Goal: Transaction & Acquisition: Purchase product/service

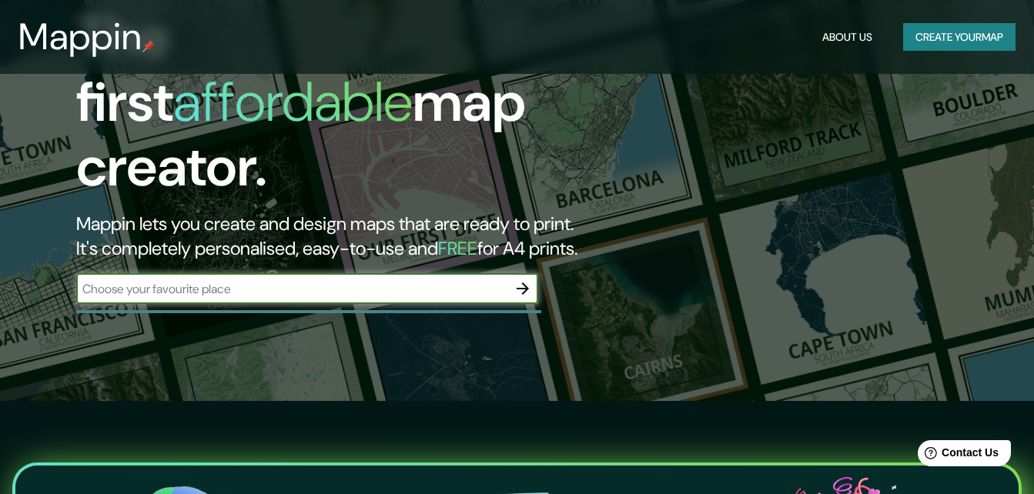
scroll to position [92, 0]
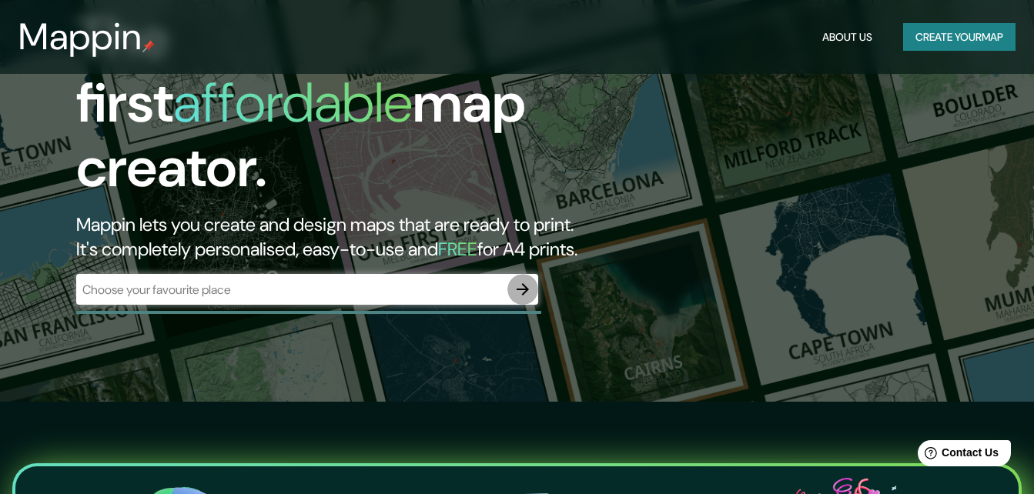
click at [526, 280] on icon "button" at bounding box center [523, 289] width 18 height 18
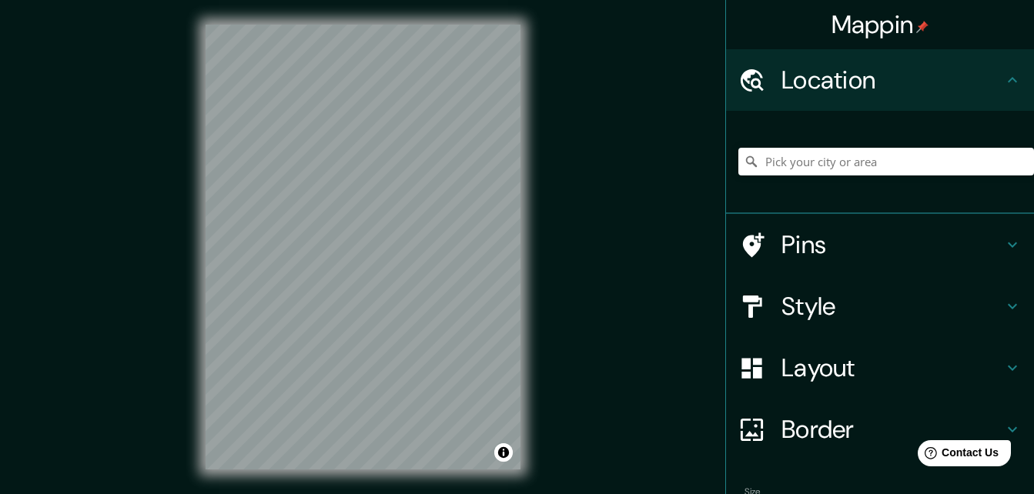
scroll to position [1, 0]
click at [832, 157] on input "Pick your city or area" at bounding box center [886, 161] width 296 height 28
type input "m"
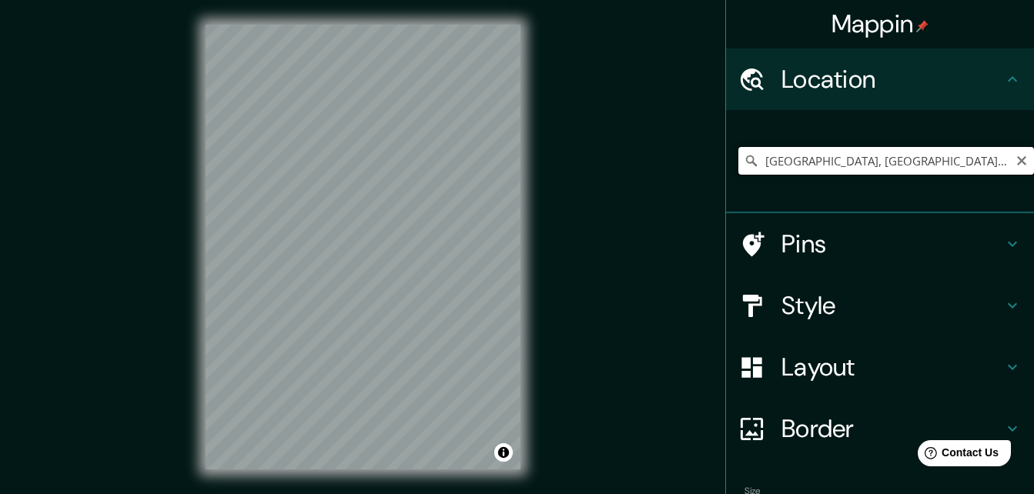
click at [858, 159] on input "[GEOGRAPHIC_DATA], [GEOGRAPHIC_DATA], [GEOGRAPHIC_DATA]" at bounding box center [886, 161] width 296 height 28
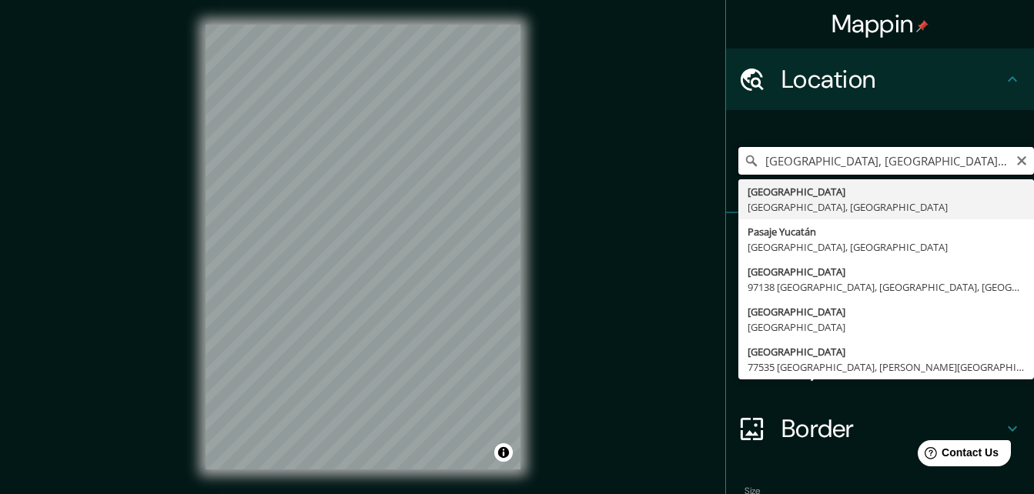
click at [886, 164] on input "[GEOGRAPHIC_DATA], [GEOGRAPHIC_DATA], [GEOGRAPHIC_DATA]" at bounding box center [886, 161] width 296 height 28
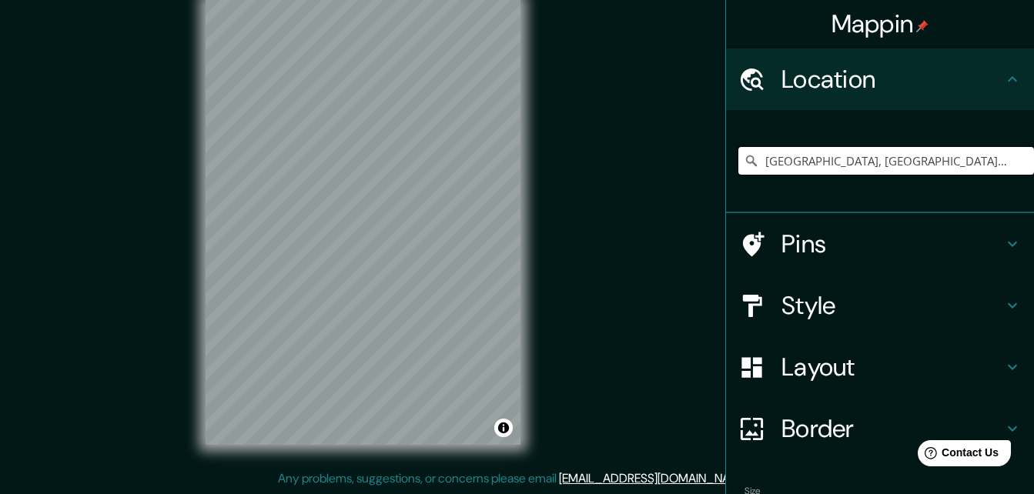
scroll to position [95, 0]
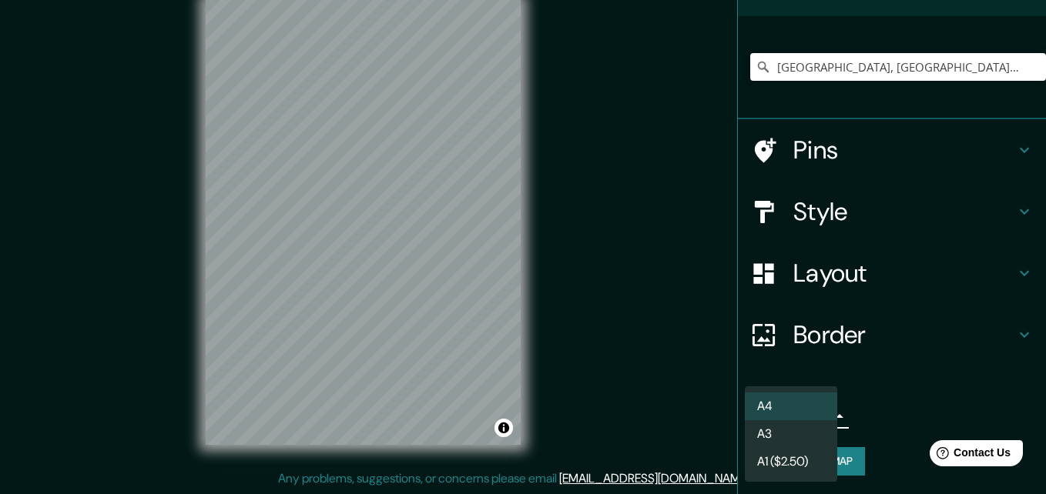
click at [812, 417] on body "Mappin Location [GEOGRAPHIC_DATA], [GEOGRAPHIC_DATA], [GEOGRAPHIC_DATA] [GEOGRA…" at bounding box center [523, 222] width 1046 height 494
click at [858, 390] on div at bounding box center [523, 247] width 1046 height 494
click at [813, 414] on body "Mappin Location [GEOGRAPHIC_DATA], [GEOGRAPHIC_DATA], [GEOGRAPHIC_DATA] [GEOGRA…" at bounding box center [523, 222] width 1046 height 494
click at [813, 414] on li "A4" at bounding box center [791, 407] width 92 height 28
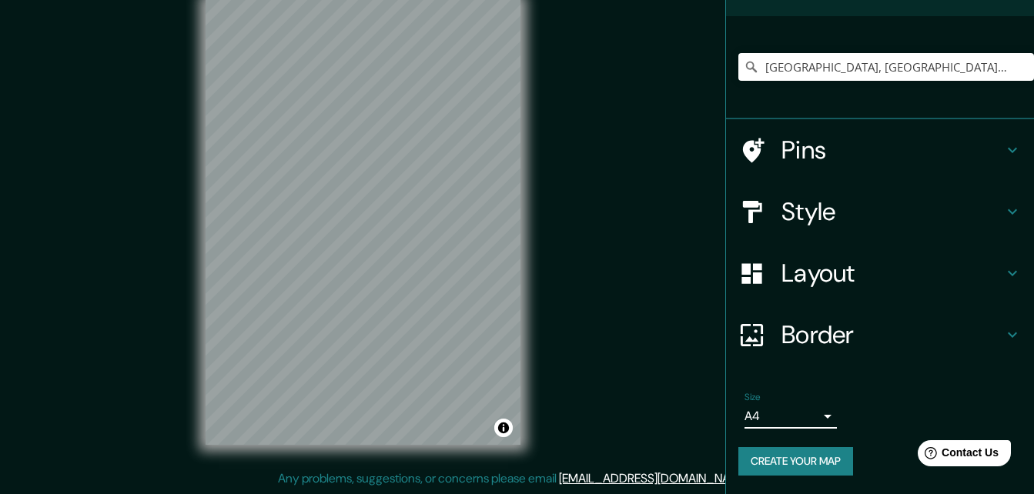
click at [1006, 149] on icon at bounding box center [1012, 150] width 18 height 18
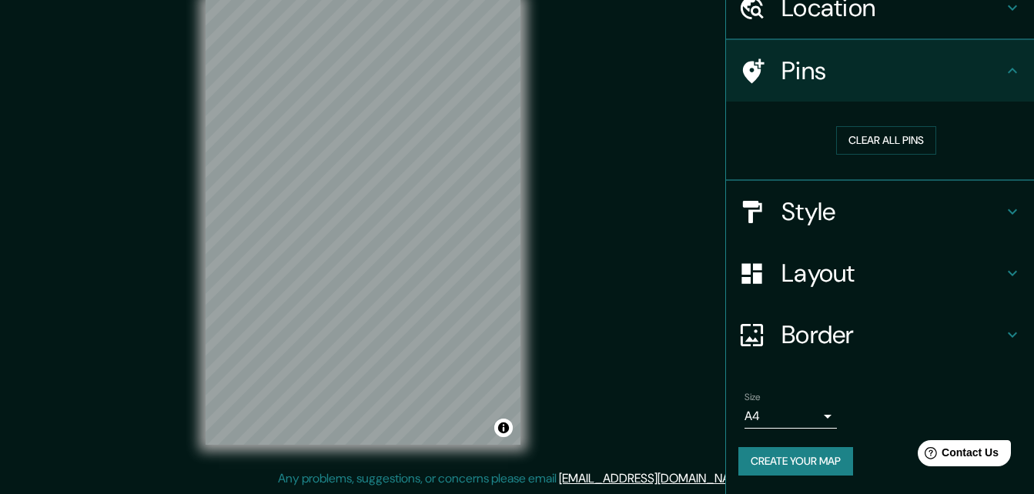
scroll to position [72, 0]
click at [1003, 72] on icon at bounding box center [1012, 71] width 18 height 18
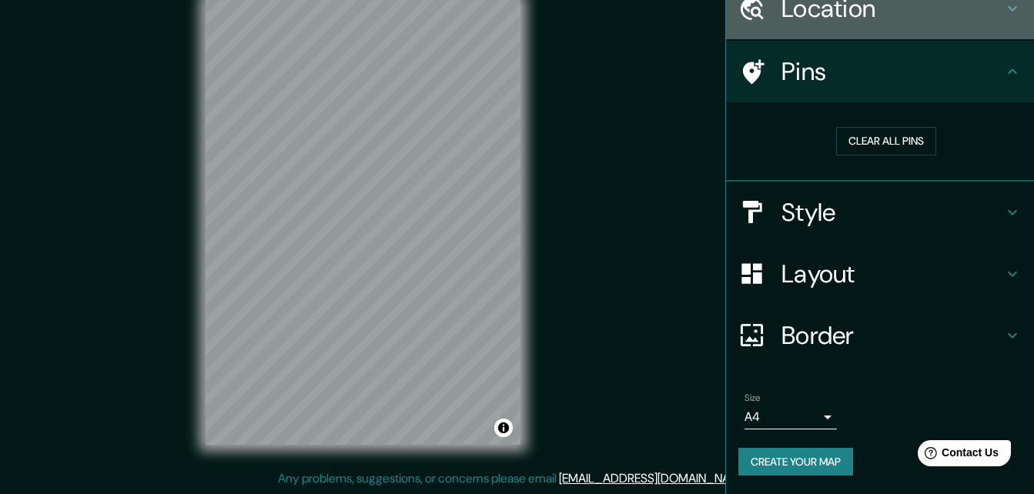
click at [986, 18] on h4 "Location" at bounding box center [892, 8] width 222 height 31
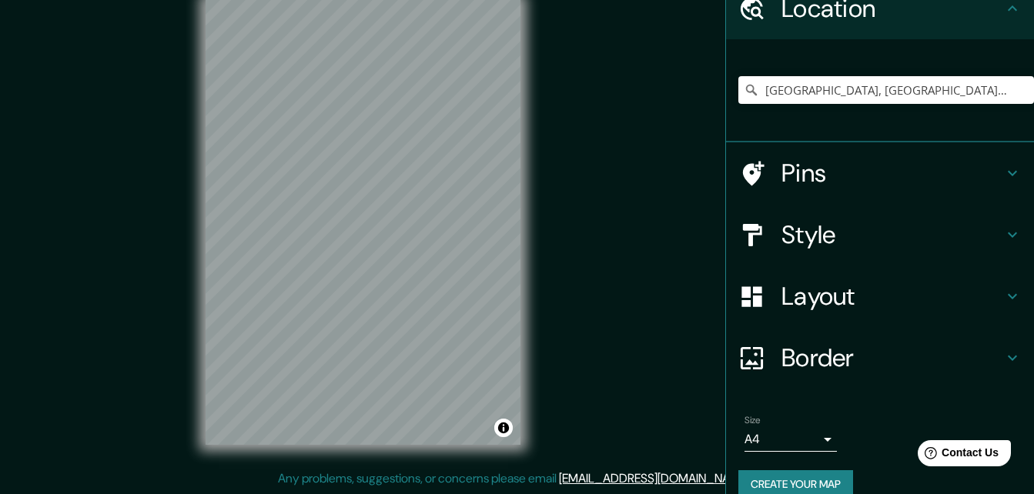
scroll to position [0, 0]
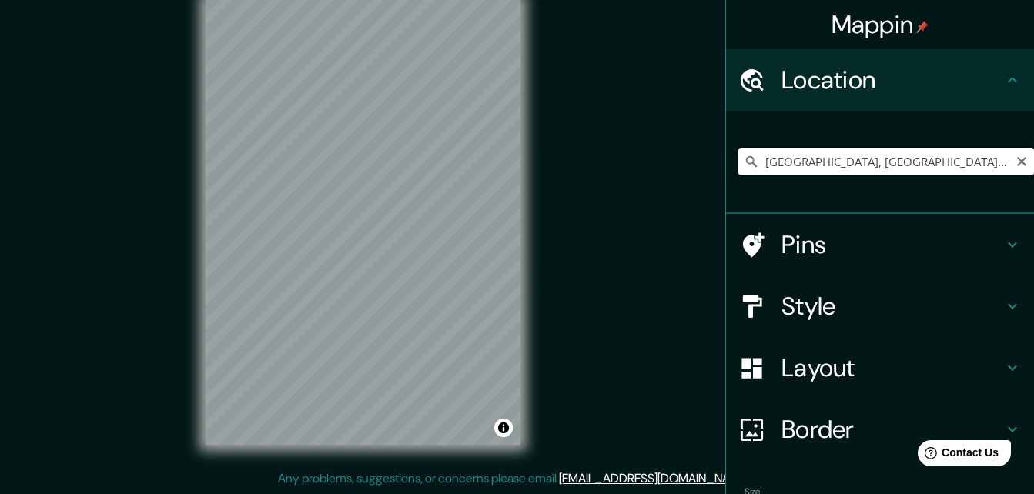
click at [922, 150] on input "[GEOGRAPHIC_DATA], [GEOGRAPHIC_DATA], [GEOGRAPHIC_DATA]" at bounding box center [886, 162] width 296 height 28
click at [837, 166] on input "[GEOGRAPHIC_DATA], [GEOGRAPHIC_DATA], [GEOGRAPHIC_DATA]" at bounding box center [886, 162] width 296 height 28
click at [848, 306] on h4 "Style" at bounding box center [892, 306] width 222 height 31
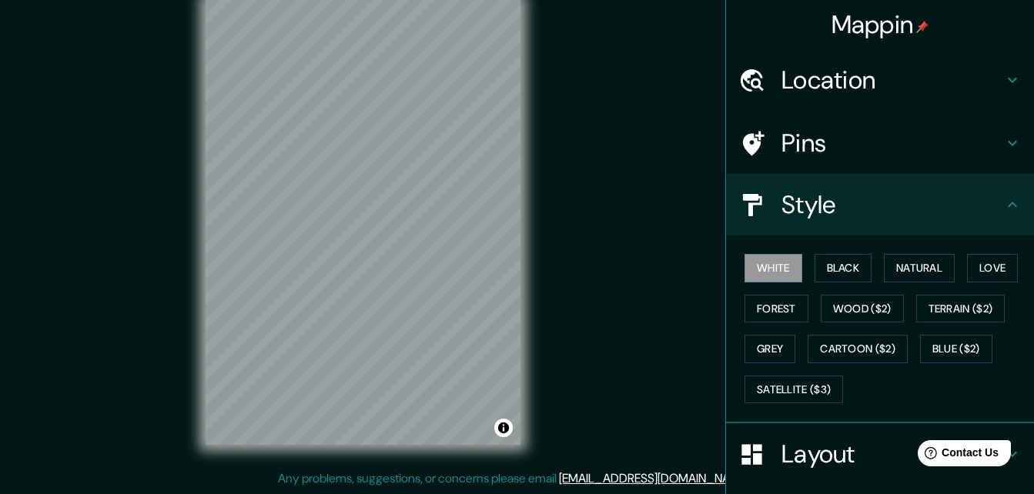
click at [955, 212] on h4 "Style" at bounding box center [892, 204] width 222 height 31
click at [892, 76] on h4 "Location" at bounding box center [892, 80] width 222 height 31
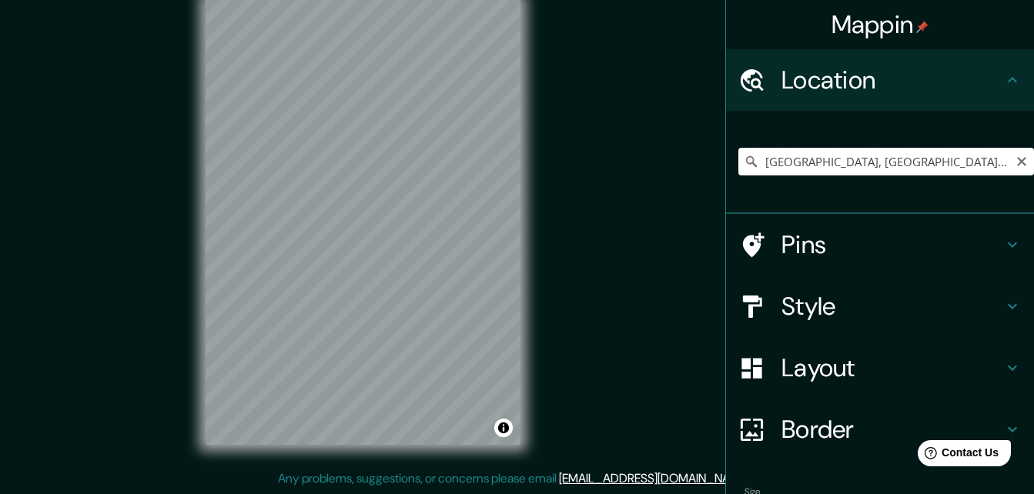
click at [806, 165] on input "[GEOGRAPHIC_DATA], [GEOGRAPHIC_DATA], [GEOGRAPHIC_DATA]" at bounding box center [886, 162] width 296 height 28
click at [864, 165] on input "[GEOGRAPHIC_DATA], [GEOGRAPHIC_DATA], [GEOGRAPHIC_DATA]" at bounding box center [886, 162] width 296 height 28
click at [884, 162] on input "[GEOGRAPHIC_DATA], [GEOGRAPHIC_DATA], [GEOGRAPHIC_DATA]" at bounding box center [886, 162] width 296 height 28
click at [885, 162] on input "[GEOGRAPHIC_DATA], [GEOGRAPHIC_DATA], [GEOGRAPHIC_DATA]" at bounding box center [886, 162] width 296 height 28
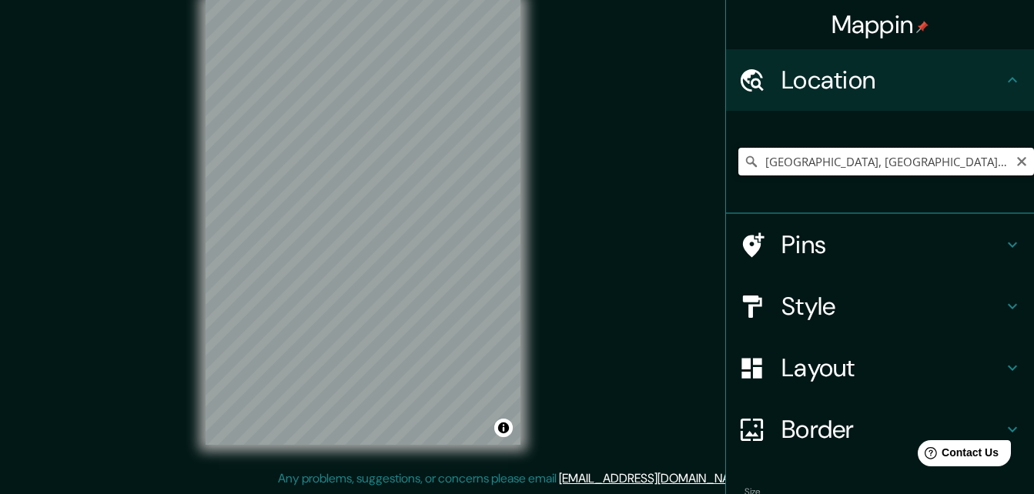
click at [907, 169] on input "[GEOGRAPHIC_DATA], [GEOGRAPHIC_DATA], [GEOGRAPHIC_DATA]" at bounding box center [886, 162] width 296 height 28
click at [373, 470] on html "Mappin Location [GEOGRAPHIC_DATA][PERSON_NAME], [GEOGRAPHIC_DATA] Prolongación …" at bounding box center [517, 222] width 1034 height 494
click at [344, 479] on div "Mappin Location [GEOGRAPHIC_DATA][PERSON_NAME], [GEOGRAPHIC_DATA] Prolongación …" at bounding box center [517, 234] width 1034 height 519
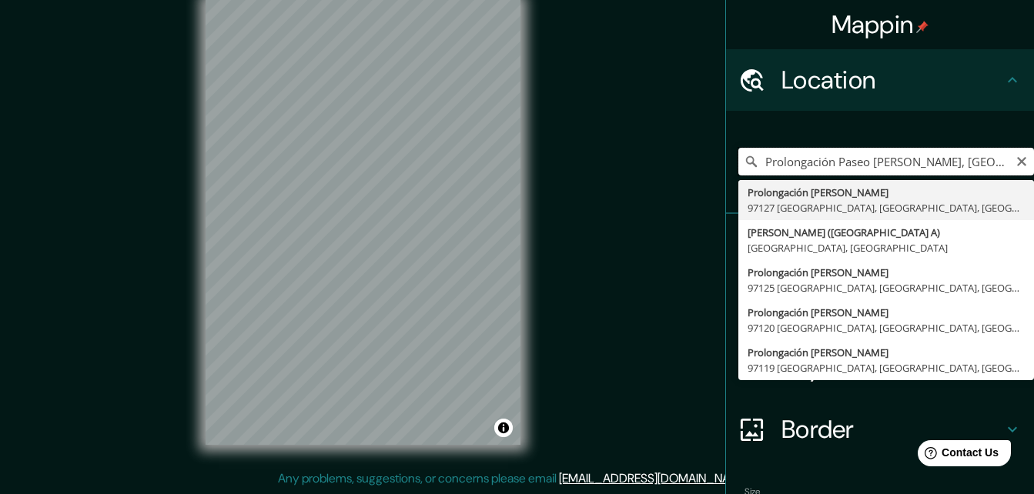
click at [950, 163] on input "Prolongación Paseo [PERSON_NAME], [GEOGRAPHIC_DATA], [GEOGRAPHIC_DATA], [GEOGRA…" at bounding box center [886, 162] width 296 height 28
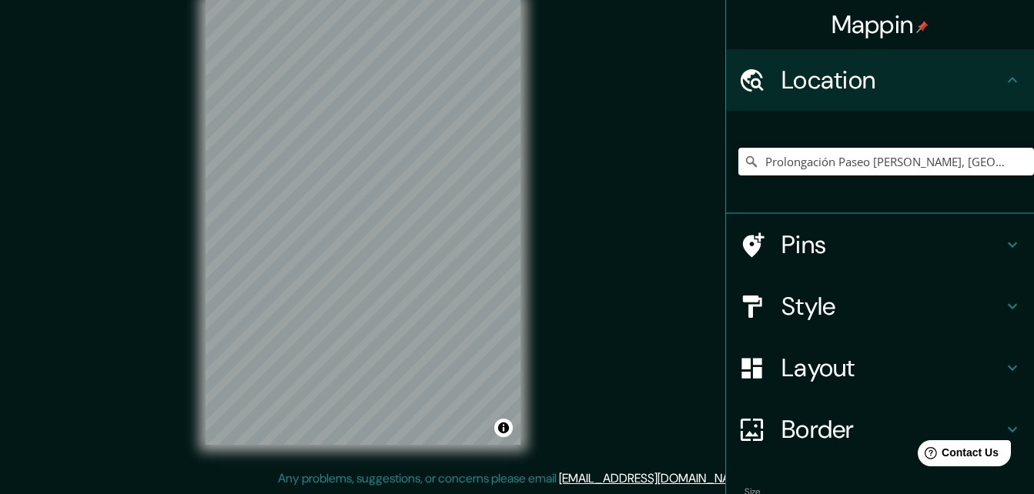
click at [283, 470] on html "Mappin Location Prolongación [GEOGRAPHIC_DATA][PERSON_NAME], [GEOGRAPHIC_DATA] …" at bounding box center [517, 222] width 1034 height 494
click at [219, 470] on html "Mappin Location Prolongación [GEOGRAPHIC_DATA][PERSON_NAME], [GEOGRAPHIC_DATA] …" at bounding box center [517, 222] width 1034 height 494
click at [300, 470] on html "Mappin Location Prolongación [GEOGRAPHIC_DATA][PERSON_NAME], [GEOGRAPHIC_DATA] …" at bounding box center [517, 222] width 1034 height 494
click at [232, 470] on html "Mappin Location Prolongación [GEOGRAPHIC_DATA][PERSON_NAME], [GEOGRAPHIC_DATA] …" at bounding box center [517, 222] width 1034 height 494
click at [320, 470] on html "Mappin Location Prolongación [GEOGRAPHIC_DATA][PERSON_NAME], [GEOGRAPHIC_DATA] …" at bounding box center [517, 222] width 1034 height 494
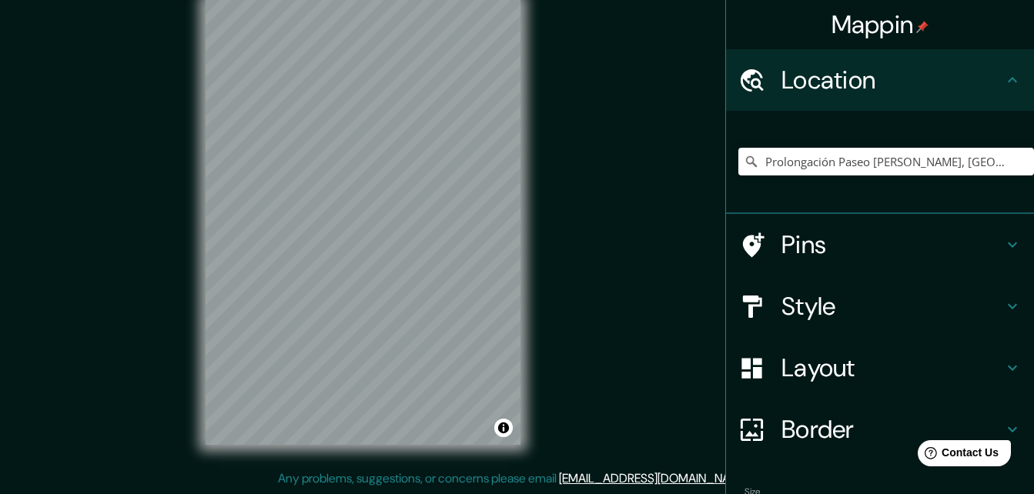
click at [513, 0] on html "Mappin Location Prolongación [GEOGRAPHIC_DATA][PERSON_NAME], [GEOGRAPHIC_DATA] …" at bounding box center [517, 222] width 1034 height 494
click at [535, 0] on html "Mappin Location Prolongación [GEOGRAPHIC_DATA][PERSON_NAME], [GEOGRAPHIC_DATA] …" at bounding box center [517, 222] width 1034 height 494
click at [311, 470] on html "Mappin Location Prolongación [GEOGRAPHIC_DATA][PERSON_NAME], [GEOGRAPHIC_DATA] …" at bounding box center [517, 222] width 1034 height 494
click at [300, 470] on html "Mappin Location Prolongación [GEOGRAPHIC_DATA][PERSON_NAME], [GEOGRAPHIC_DATA] …" at bounding box center [517, 222] width 1034 height 494
click at [386, 491] on div "Mappin Location Prolongación [GEOGRAPHIC_DATA][PERSON_NAME], [GEOGRAPHIC_DATA] …" at bounding box center [517, 234] width 1034 height 519
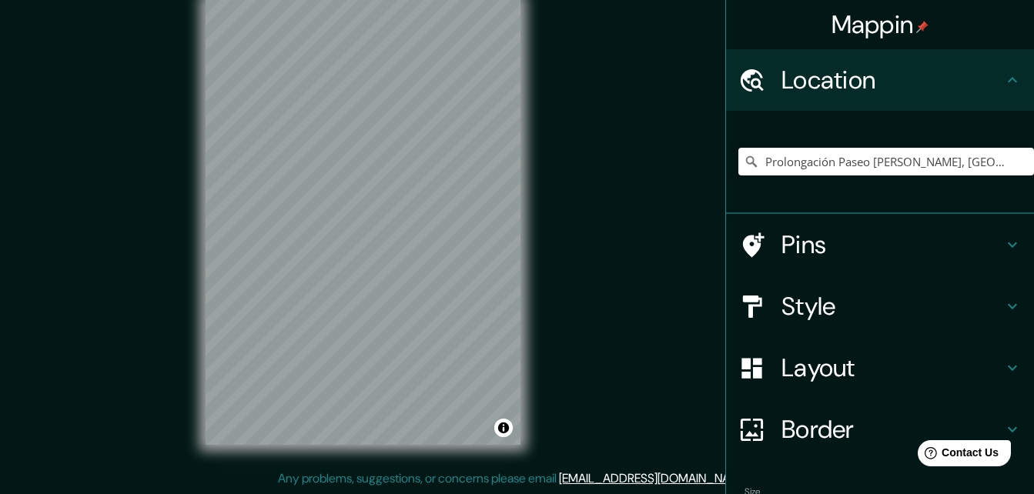
click at [259, 470] on html "Mappin Location Prolongación [GEOGRAPHIC_DATA][PERSON_NAME], [GEOGRAPHIC_DATA] …" at bounding box center [517, 222] width 1034 height 494
click at [266, 470] on html "Mappin Location Prolongación [GEOGRAPHIC_DATA][PERSON_NAME], [GEOGRAPHIC_DATA] …" at bounding box center [517, 222] width 1034 height 494
click at [300, 475] on div "Mappin Location Prolongación [GEOGRAPHIC_DATA][PERSON_NAME], [GEOGRAPHIC_DATA] …" at bounding box center [517, 234] width 1034 height 519
click at [336, 485] on div "Mappin Location Prolongación [GEOGRAPHIC_DATA][PERSON_NAME], [GEOGRAPHIC_DATA] …" at bounding box center [517, 234] width 1034 height 519
click at [300, 470] on html "Mappin Location Prolongación [GEOGRAPHIC_DATA][PERSON_NAME], [GEOGRAPHIC_DATA] …" at bounding box center [517, 222] width 1034 height 494
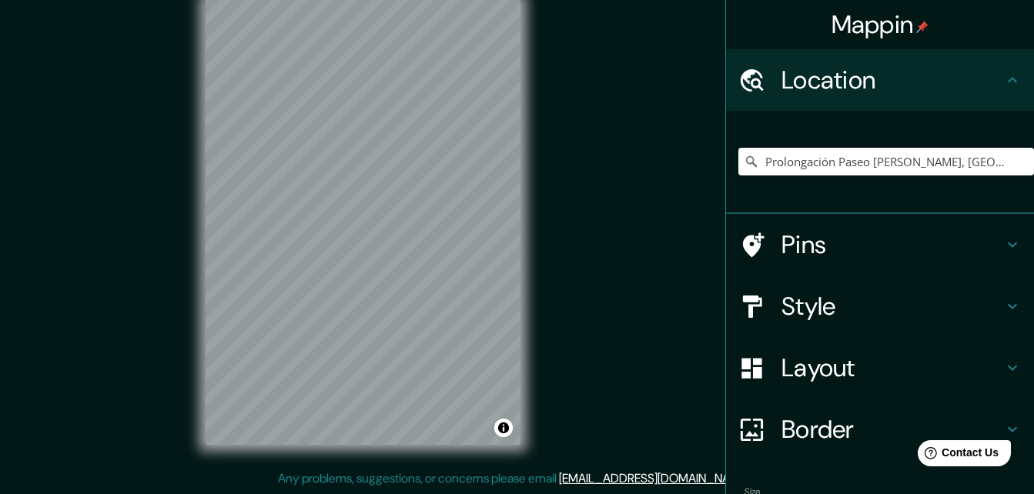
click at [354, 470] on html "Mappin Location Prolongación [GEOGRAPHIC_DATA][PERSON_NAME], [GEOGRAPHIC_DATA] …" at bounding box center [517, 222] width 1034 height 494
click at [571, 300] on div "Mappin Location Prolongación [GEOGRAPHIC_DATA][PERSON_NAME], [GEOGRAPHIC_DATA] …" at bounding box center [517, 234] width 1034 height 519
click at [418, 0] on html "Mappin Location Prolongación [GEOGRAPHIC_DATA][PERSON_NAME], [GEOGRAPHIC_DATA] …" at bounding box center [517, 222] width 1034 height 494
click at [656, 69] on div "Mappin Location Prolongación [GEOGRAPHIC_DATA][PERSON_NAME], [GEOGRAPHIC_DATA] …" at bounding box center [517, 234] width 1034 height 519
click at [192, 77] on div "© Mapbox © OpenStreetMap Improve this map" at bounding box center [363, 222] width 364 height 494
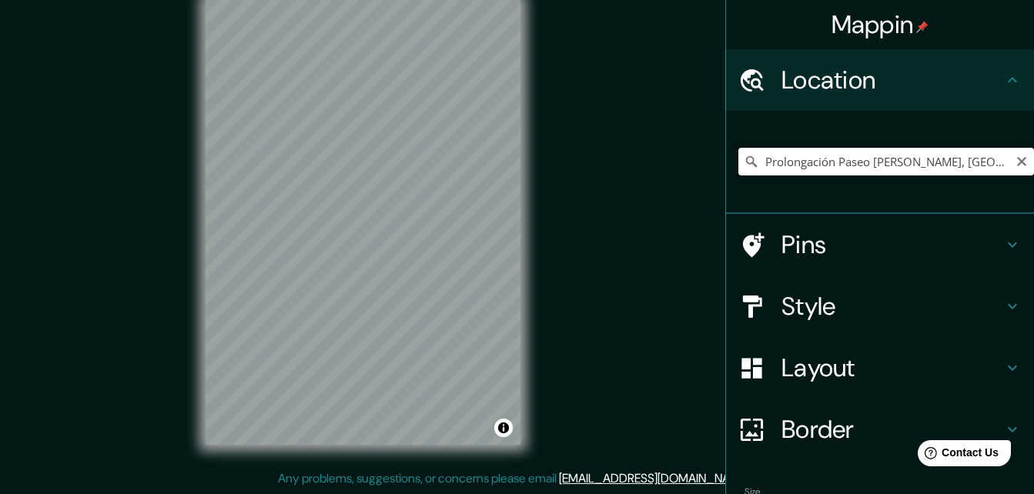
click at [951, 163] on input "Prolongación Paseo [PERSON_NAME], [GEOGRAPHIC_DATA], [GEOGRAPHIC_DATA], [GEOGRA…" at bounding box center [886, 162] width 296 height 28
click at [857, 251] on h4 "Pins" at bounding box center [892, 244] width 222 height 31
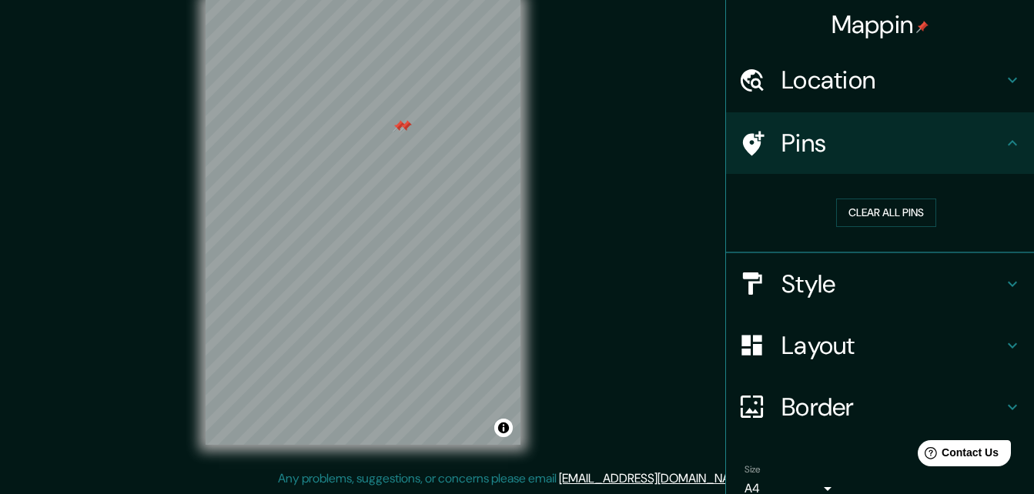
click at [885, 156] on h4 "Pins" at bounding box center [892, 143] width 222 height 31
click at [1009, 72] on icon at bounding box center [1012, 80] width 18 height 18
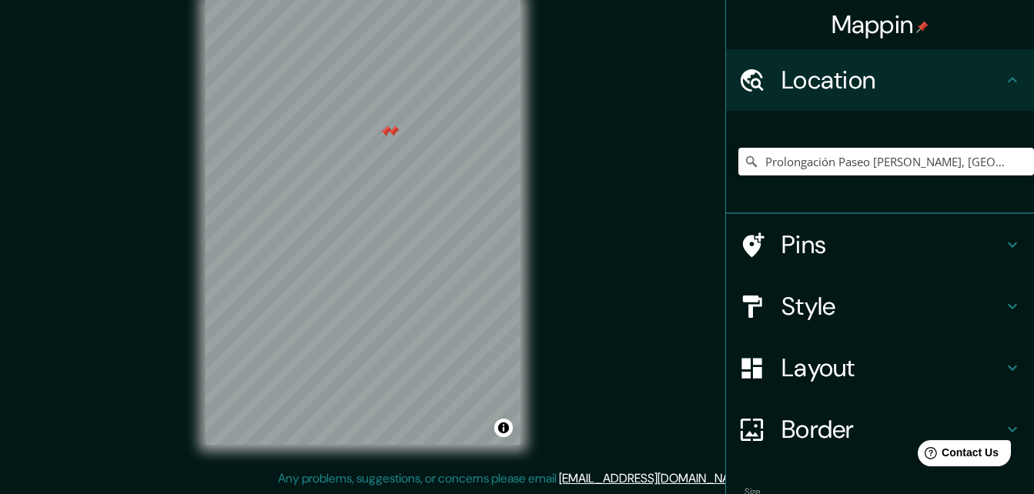
click at [864, 233] on h4 "Pins" at bounding box center [892, 244] width 222 height 31
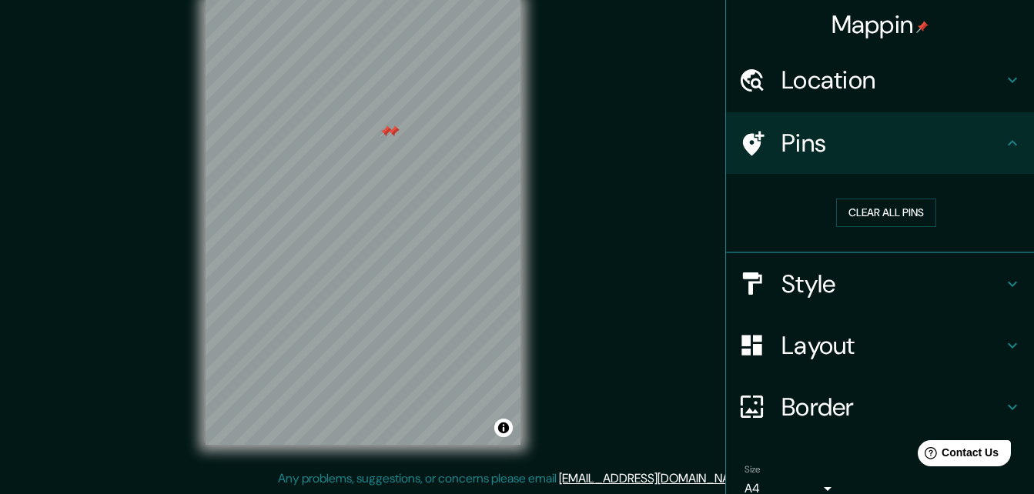
click at [1009, 71] on icon at bounding box center [1012, 80] width 18 height 18
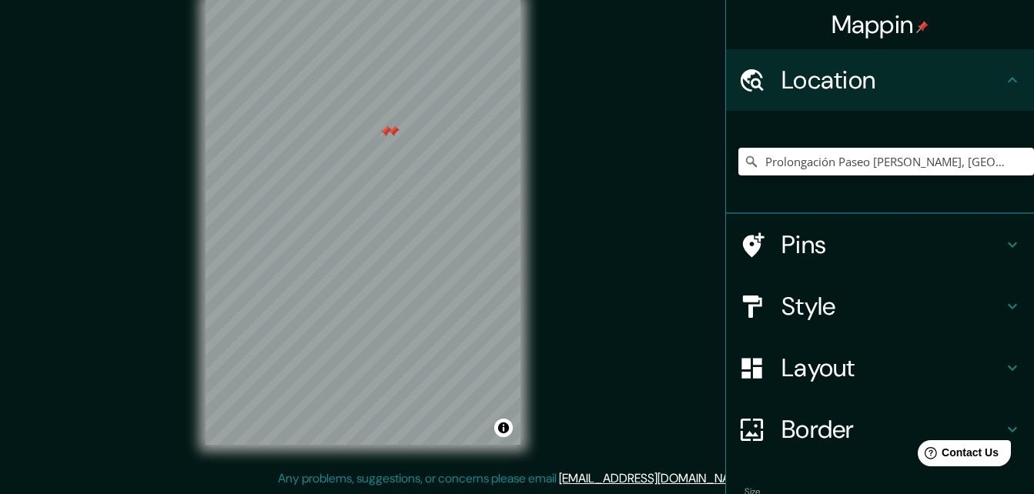
click at [388, 136] on div at bounding box center [393, 131] width 12 height 12
click at [381, 127] on div at bounding box center [386, 131] width 12 height 12
click at [614, 189] on div "Mappin Location Prolongación [GEOGRAPHIC_DATA][PERSON_NAME] [GEOGRAPHIC_DATA], …" at bounding box center [517, 234] width 1034 height 519
click at [191, 182] on div "© Mapbox © OpenStreetMap Improve this map" at bounding box center [363, 222] width 364 height 494
click at [114, 167] on div "Mappin Location Prolongación [GEOGRAPHIC_DATA][PERSON_NAME] [GEOGRAPHIC_DATA], …" at bounding box center [517, 234] width 1034 height 519
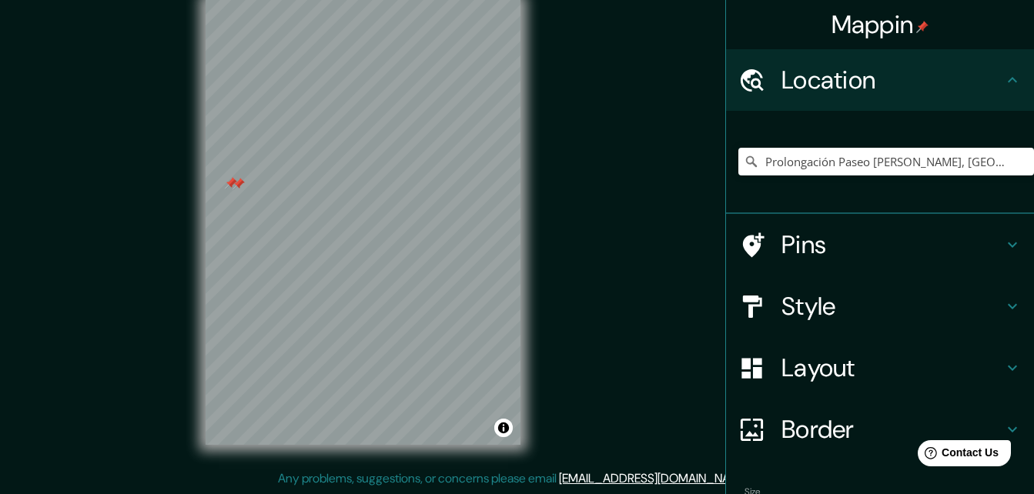
click at [229, 182] on div at bounding box center [231, 183] width 12 height 12
click at [239, 182] on div at bounding box center [239, 184] width 12 height 12
click at [166, 143] on div "Mappin Location Prolongación [GEOGRAPHIC_DATA][PERSON_NAME] [GEOGRAPHIC_DATA], …" at bounding box center [517, 234] width 1034 height 519
click at [189, 59] on div "© Mapbox © OpenStreetMap Improve this map" at bounding box center [363, 222] width 364 height 494
click at [380, 330] on div "© Mapbox © OpenStreetMap Improve this map" at bounding box center [363, 222] width 364 height 494
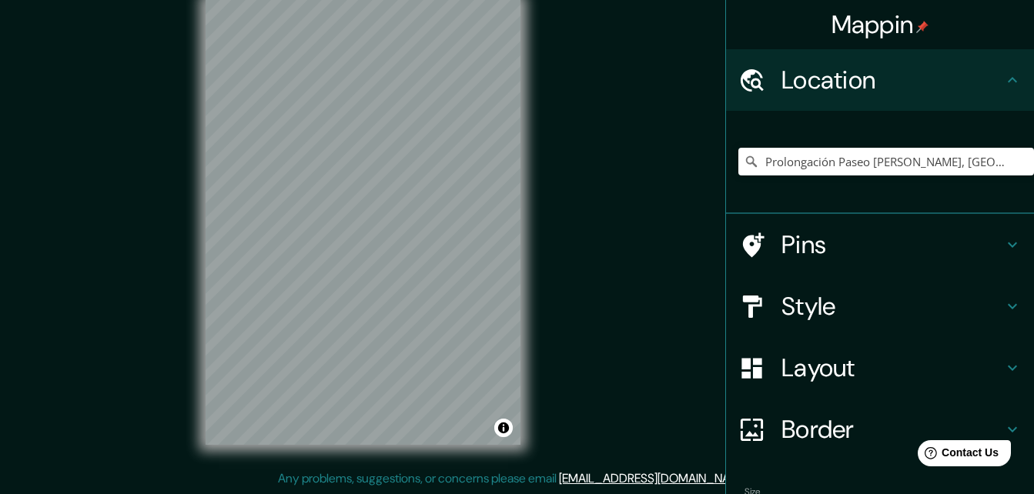
drag, startPoint x: 189, startPoint y: 62, endPoint x: 198, endPoint y: -26, distance: 89.0
click at [198, 0] on html "Mappin Location Prolongación [GEOGRAPHIC_DATA][PERSON_NAME] [GEOGRAPHIC_DATA], …" at bounding box center [517, 222] width 1034 height 494
click at [625, 224] on div "Mappin Location Prolongación [GEOGRAPHIC_DATA][PERSON_NAME] [GEOGRAPHIC_DATA], …" at bounding box center [517, 234] width 1034 height 519
click at [594, 191] on div "Mappin Location Prolongación [GEOGRAPHIC_DATA][PERSON_NAME] [GEOGRAPHIC_DATA], …" at bounding box center [517, 234] width 1034 height 519
click at [550, 319] on div "Mappin Location Prolongación [GEOGRAPHIC_DATA][PERSON_NAME] [GEOGRAPHIC_DATA], …" at bounding box center [517, 234] width 1034 height 519
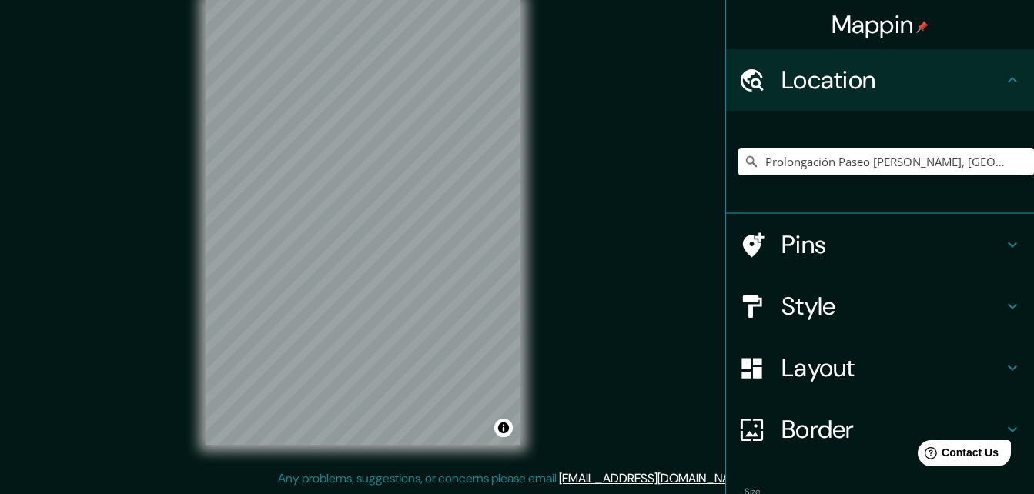
click at [13, 167] on div "Mappin Location Prolongación [GEOGRAPHIC_DATA][PERSON_NAME] [GEOGRAPHIC_DATA], …" at bounding box center [517, 234] width 1034 height 519
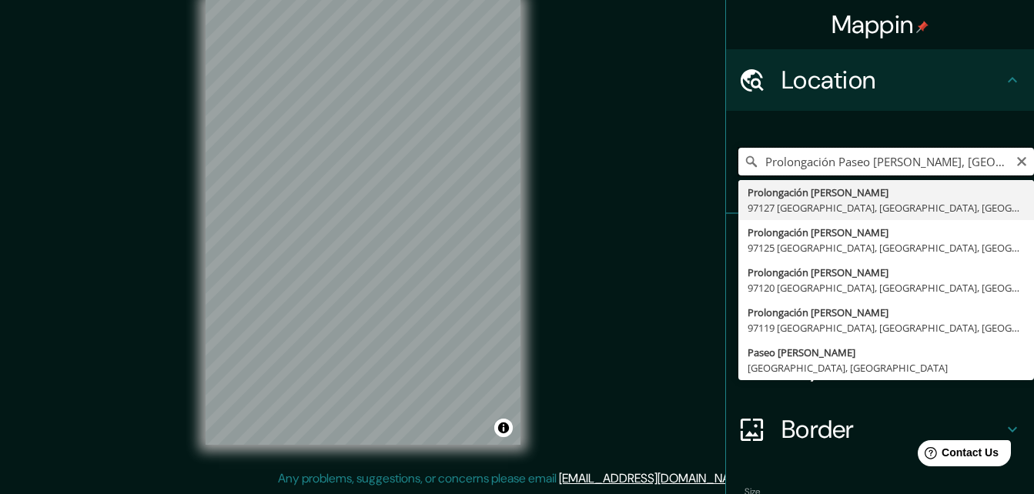
click at [783, 159] on input "Prolongación Paseo [PERSON_NAME], [GEOGRAPHIC_DATA], [GEOGRAPHIC_DATA], [GEOGRA…" at bounding box center [886, 162] width 296 height 28
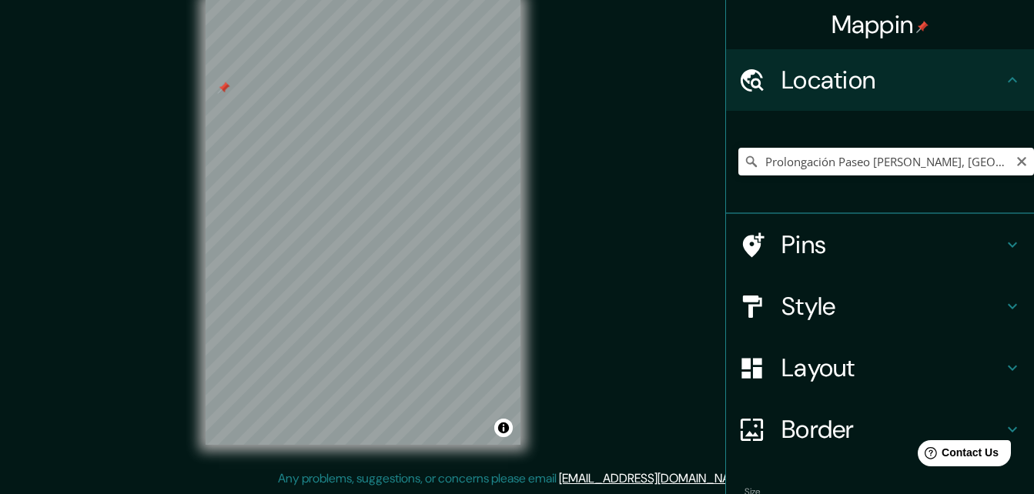
click at [610, 252] on div "Mappin Location Prolongación [GEOGRAPHIC_DATA][PERSON_NAME] [GEOGRAPHIC_DATA], …" at bounding box center [517, 234] width 1034 height 519
click at [499, 426] on div "© Mapbox © OpenStreetMap Improve this map" at bounding box center [363, 222] width 315 height 445
click at [520, 132] on div "© Mapbox © OpenStreetMap Improve this map" at bounding box center [363, 222] width 364 height 494
click at [825, 162] on input "Prolongación Paseo [PERSON_NAME], [GEOGRAPHIC_DATA], [GEOGRAPHIC_DATA], [GEOGRA…" at bounding box center [886, 162] width 296 height 28
click at [893, 151] on input "[GEOGRAPHIC_DATA], [GEOGRAPHIC_DATA], [GEOGRAPHIC_DATA]" at bounding box center [886, 162] width 296 height 28
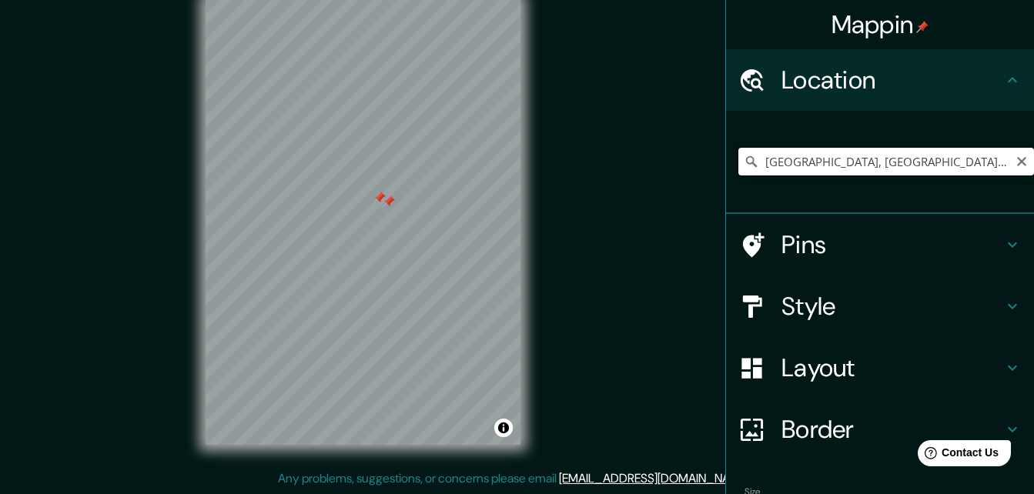
click at [755, 164] on input "[GEOGRAPHIC_DATA], [GEOGRAPHIC_DATA], [GEOGRAPHIC_DATA]" at bounding box center [886, 162] width 296 height 28
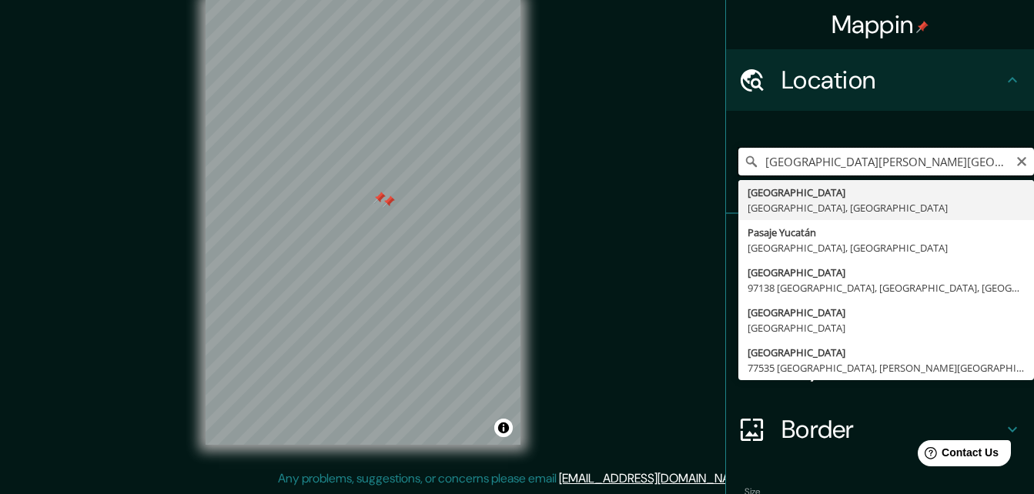
click at [993, 154] on input "[GEOGRAPHIC_DATA][PERSON_NAME][GEOGRAPHIC_DATA], [GEOGRAPHIC_DATA], [GEOGRAPHIC…" at bounding box center [886, 162] width 296 height 28
click at [807, 162] on input "[GEOGRAPHIC_DATA][PERSON_NAME][GEOGRAPHIC_DATA], [GEOGRAPHIC_DATA], [GEOGRAPHIC…" at bounding box center [886, 162] width 296 height 28
click at [383, 203] on div at bounding box center [389, 202] width 12 height 12
click at [379, 195] on div at bounding box center [379, 198] width 12 height 12
click at [843, 153] on input "[GEOGRAPHIC_DATA][PERSON_NAME][GEOGRAPHIC_DATA], [GEOGRAPHIC_DATA], [GEOGRAPHIC…" at bounding box center [886, 162] width 296 height 28
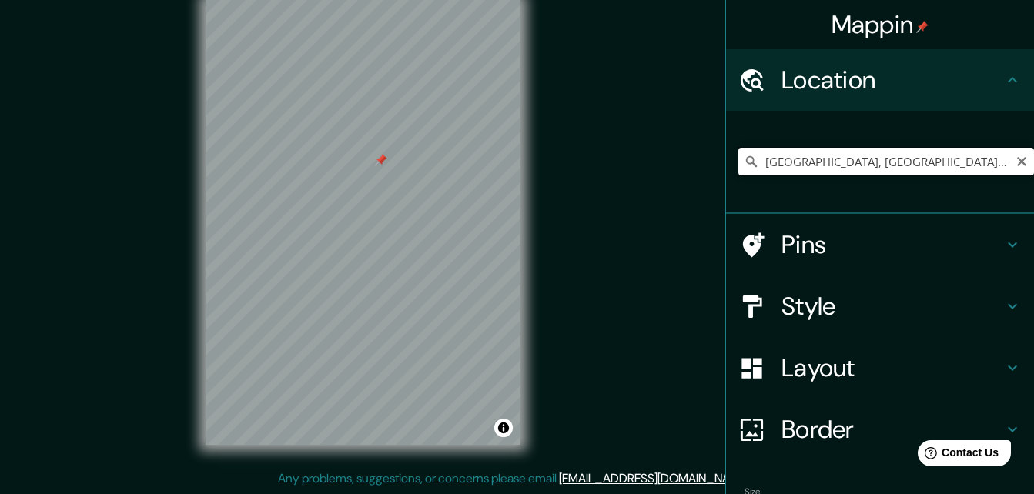
click at [901, 155] on input "[GEOGRAPHIC_DATA], [GEOGRAPHIC_DATA], [GEOGRAPHIC_DATA]" at bounding box center [886, 162] width 296 height 28
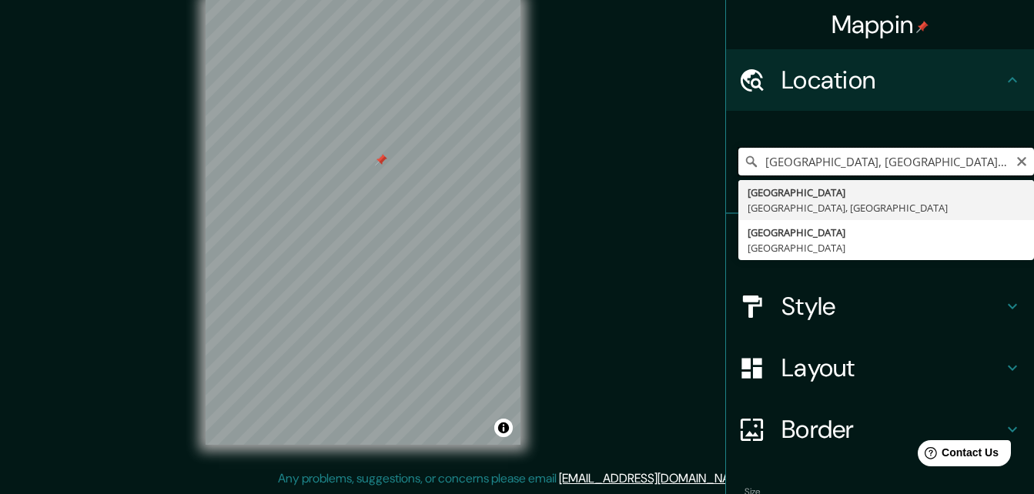
click at [901, 156] on input "[GEOGRAPHIC_DATA], [GEOGRAPHIC_DATA], [GEOGRAPHIC_DATA]" at bounding box center [886, 162] width 296 height 28
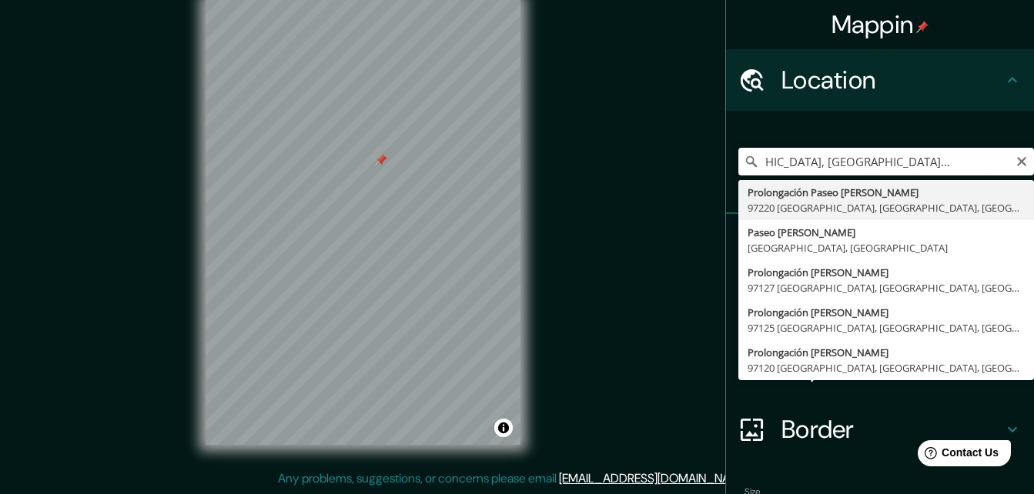
scroll to position [0, 60]
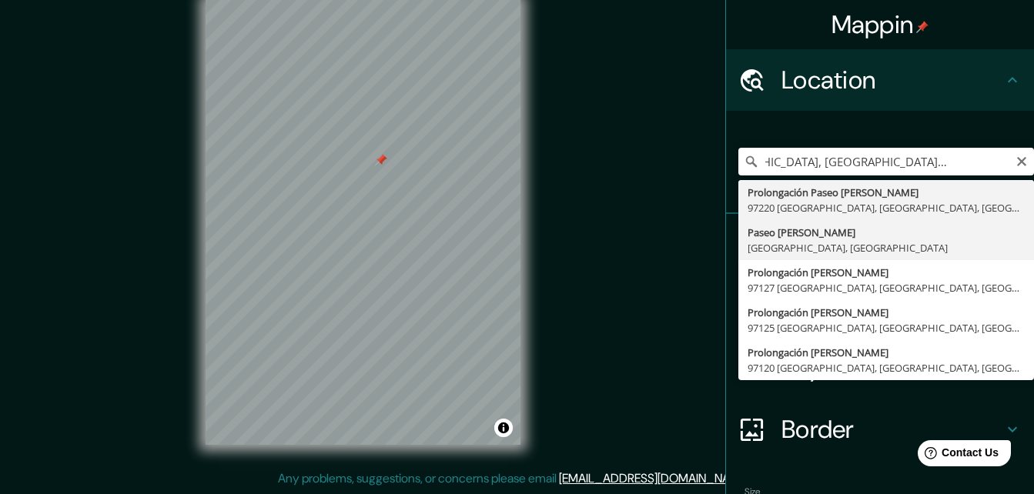
type input "[GEOGRAPHIC_DATA][PERSON_NAME], [GEOGRAPHIC_DATA]"
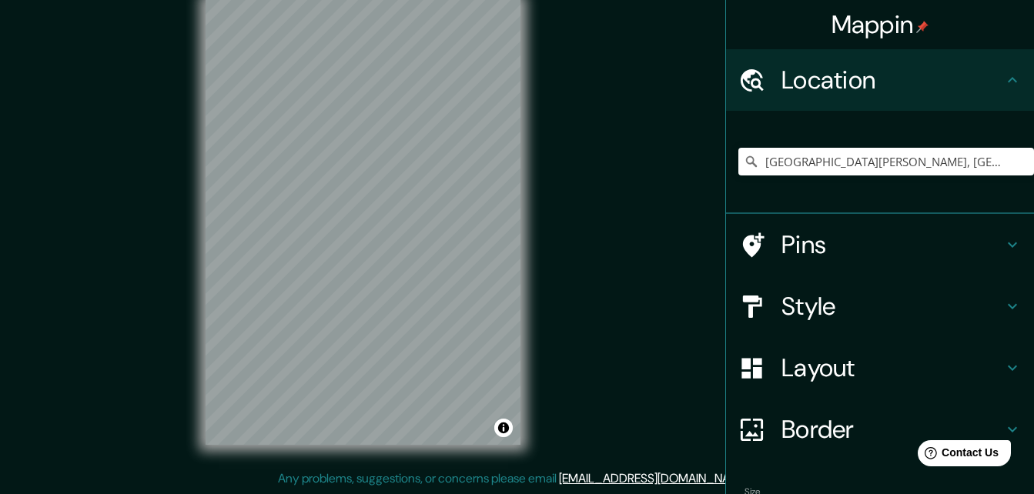
click at [156, 169] on div "Mappin Location [GEOGRAPHIC_DATA][PERSON_NAME], [GEOGRAPHIC_DATA], [GEOGRAPHIC_…" at bounding box center [517, 234] width 1034 height 519
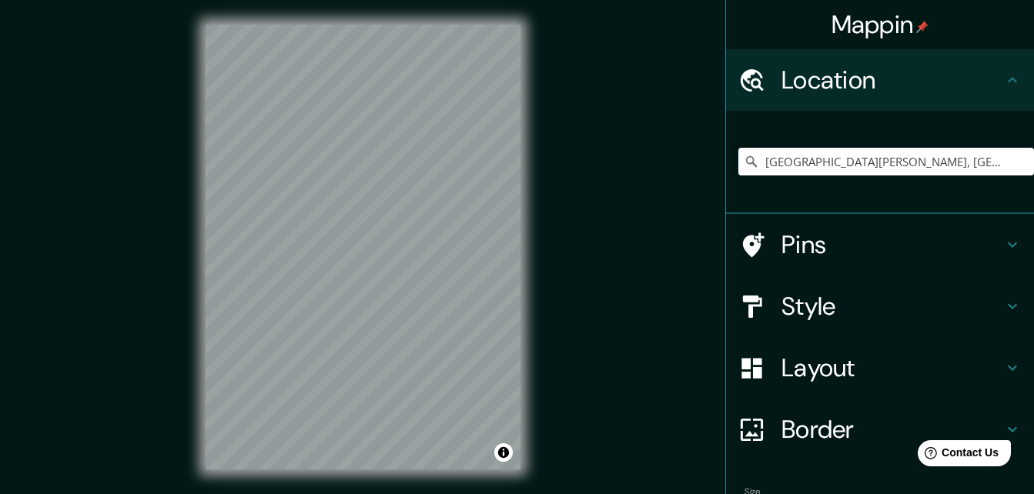
scroll to position [25, 0]
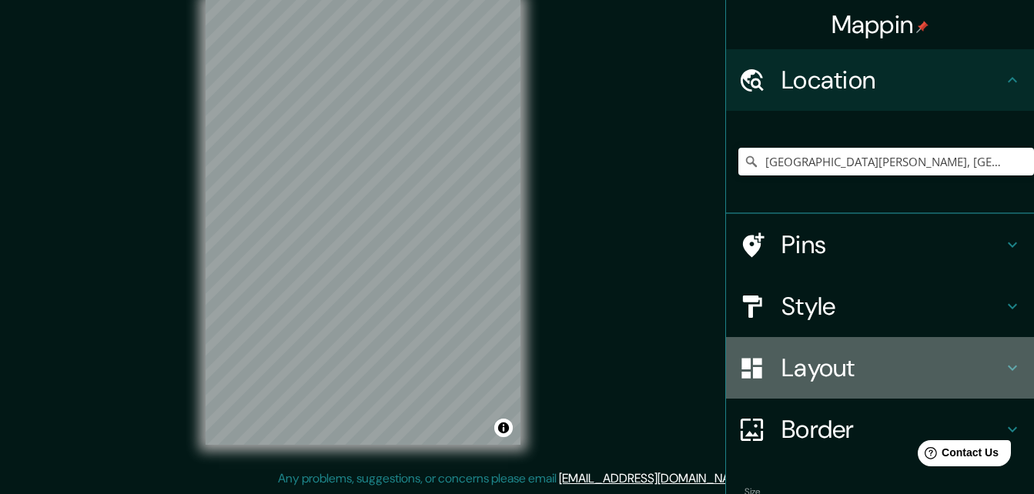
click at [990, 363] on h4 "Layout" at bounding box center [892, 368] width 222 height 31
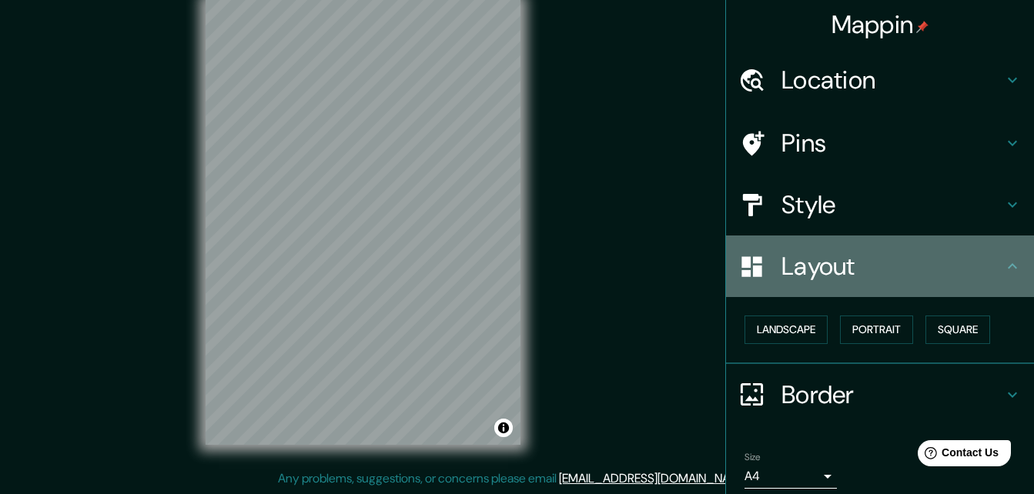
click at [1003, 261] on icon at bounding box center [1012, 266] width 18 height 18
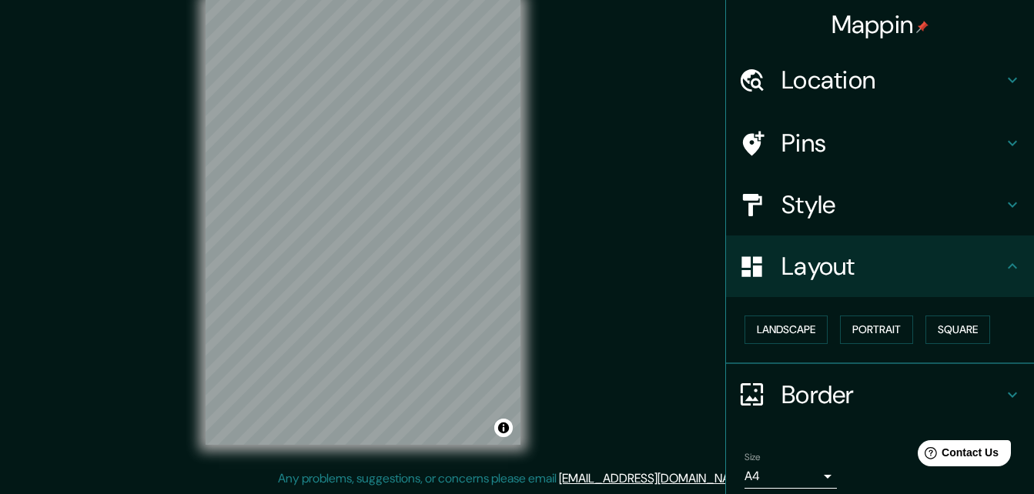
click at [1003, 398] on icon at bounding box center [1012, 395] width 18 height 18
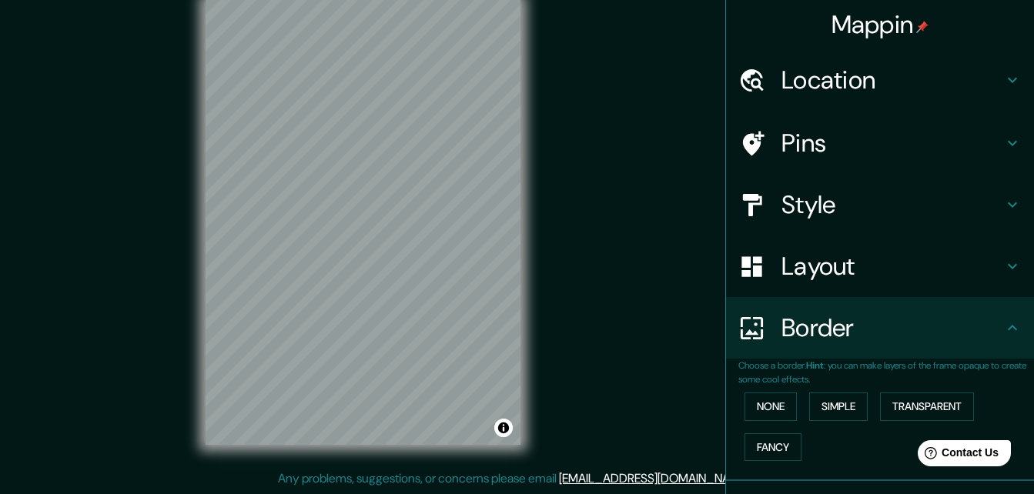
scroll to position [102, 0]
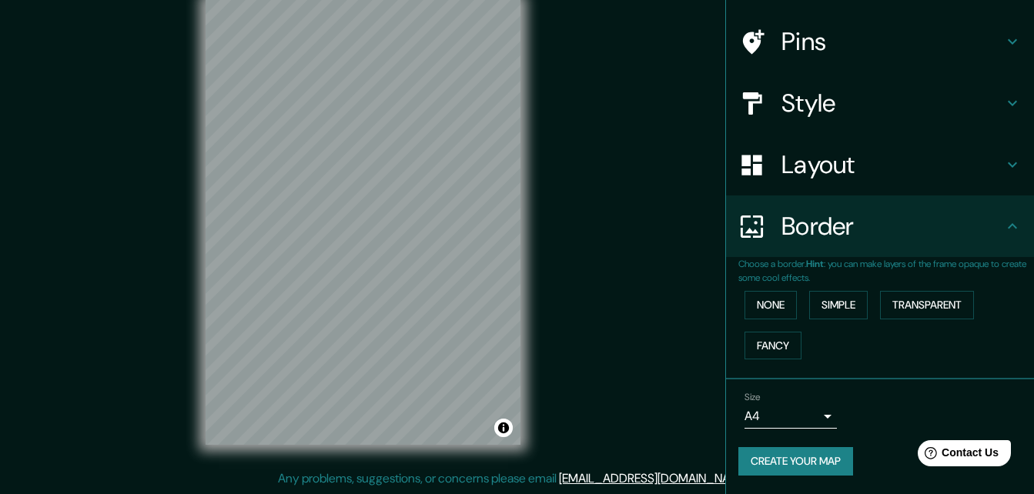
click at [1003, 223] on icon at bounding box center [1012, 226] width 18 height 18
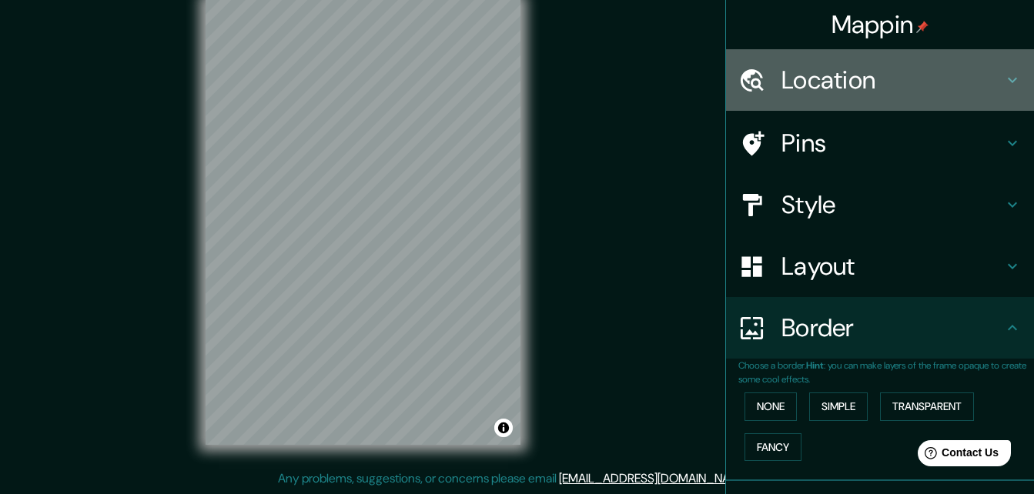
click at [1003, 75] on icon at bounding box center [1012, 80] width 18 height 18
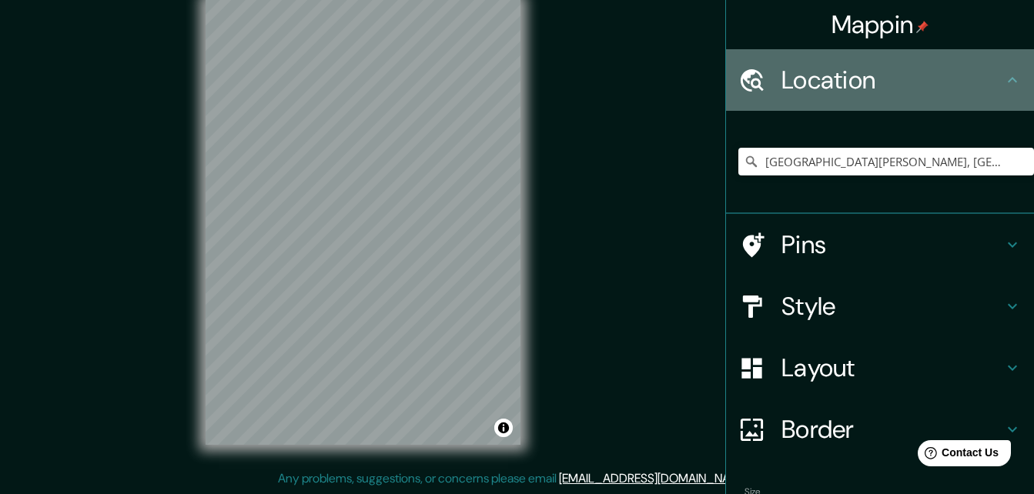
click at [1003, 75] on icon at bounding box center [1012, 80] width 18 height 18
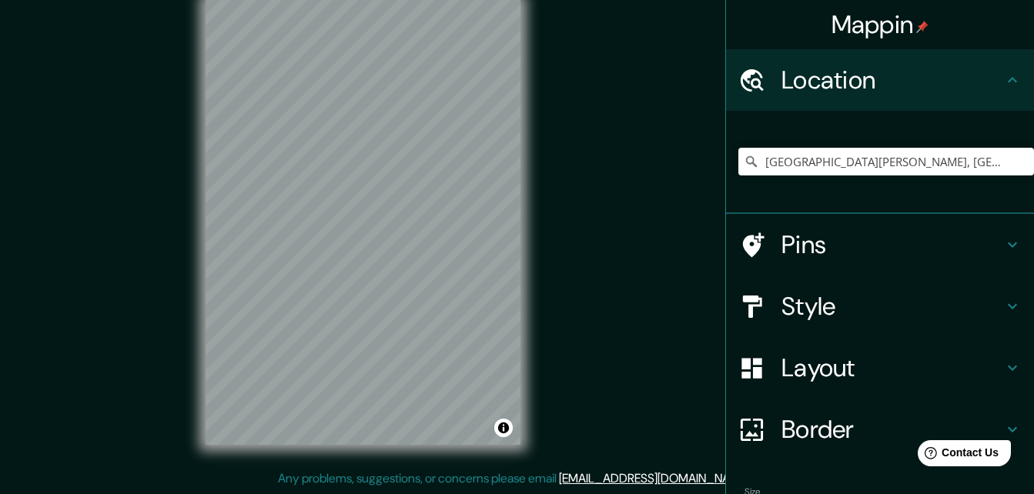
click at [961, 260] on div "Pins" at bounding box center [880, 245] width 308 height 62
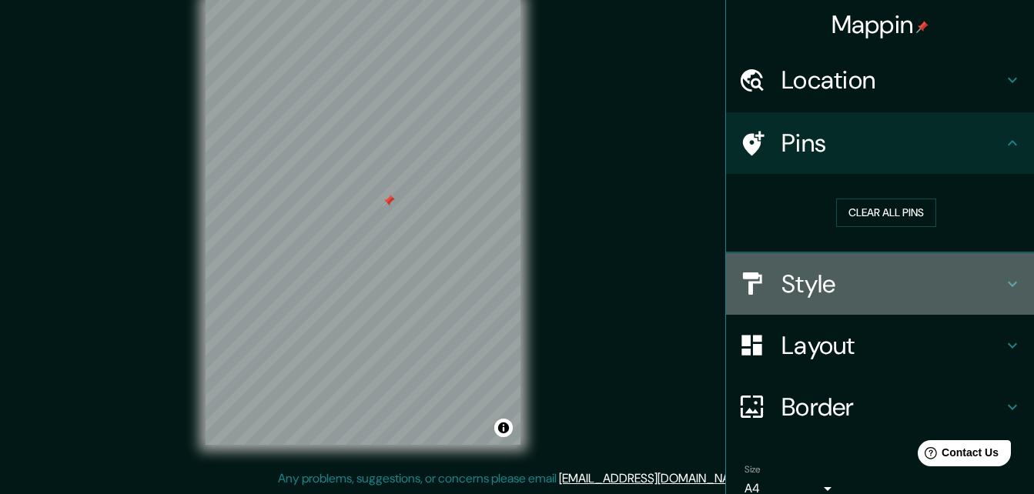
click at [862, 297] on h4 "Style" at bounding box center [892, 284] width 222 height 31
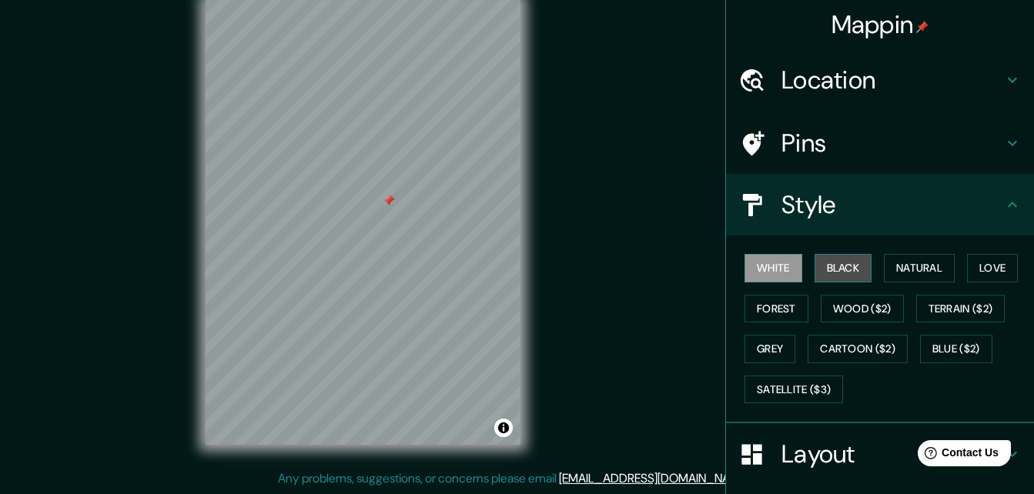
click at [842, 275] on button "Black" at bounding box center [844, 268] width 58 height 28
click at [402, 188] on div at bounding box center [404, 189] width 12 height 12
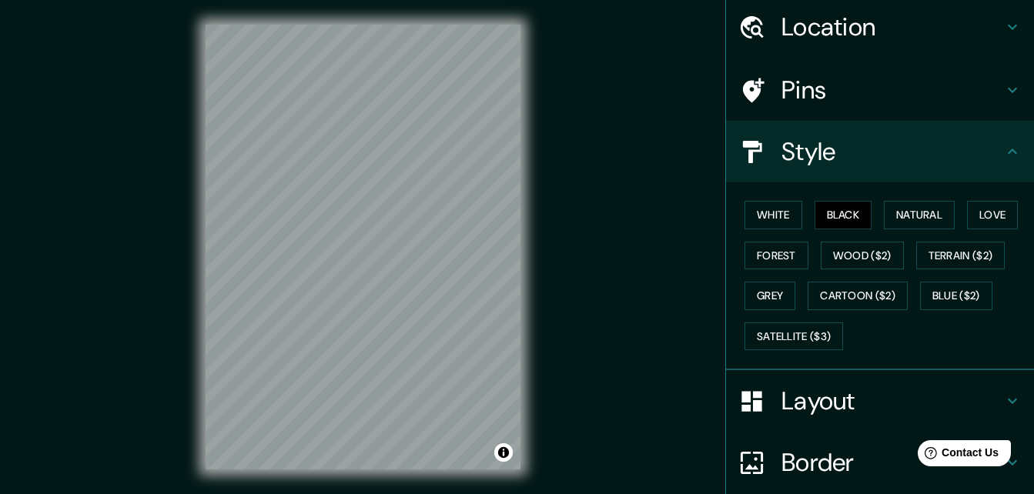
scroll to position [42, 0]
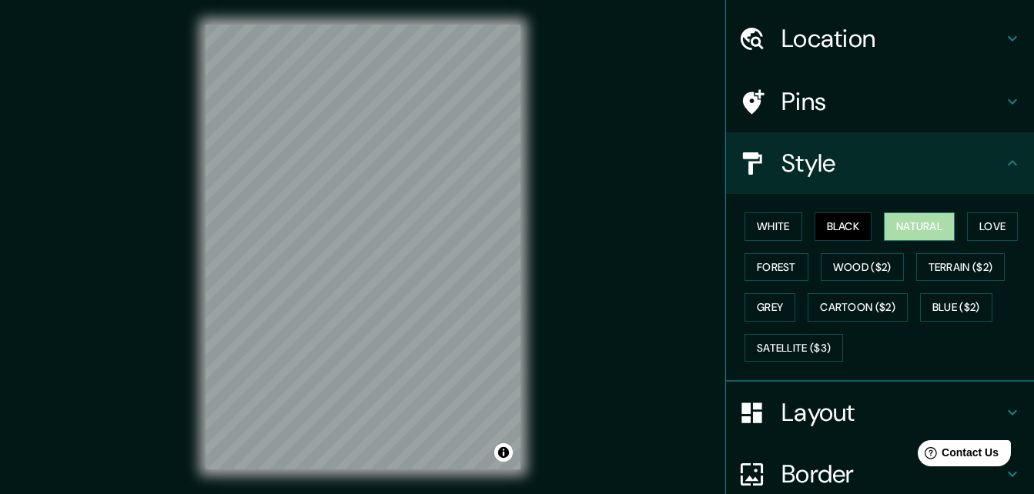
click at [930, 223] on button "Natural" at bounding box center [919, 227] width 71 height 28
click at [830, 226] on button "Black" at bounding box center [844, 227] width 58 height 28
click at [759, 226] on button "White" at bounding box center [774, 227] width 58 height 28
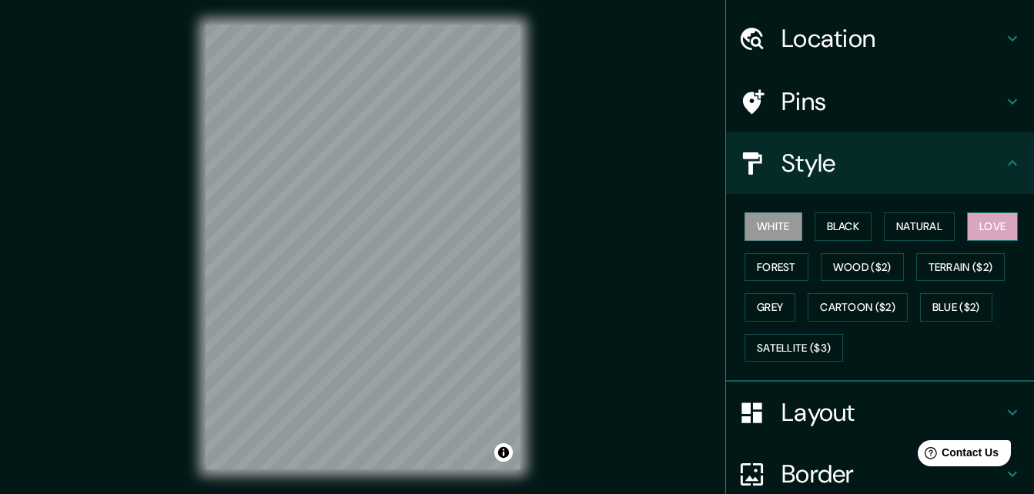
click at [973, 219] on button "Love" at bounding box center [992, 227] width 51 height 28
click at [758, 263] on button "Forest" at bounding box center [777, 267] width 64 height 28
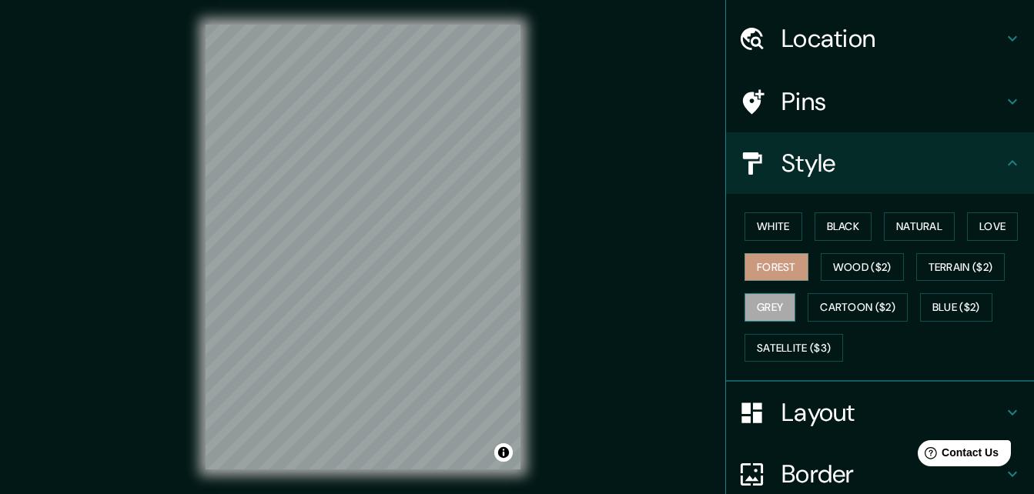
click at [757, 305] on button "Grey" at bounding box center [770, 307] width 51 height 28
click at [819, 224] on button "Black" at bounding box center [844, 227] width 58 height 28
click at [815, 218] on button "Black" at bounding box center [844, 227] width 58 height 28
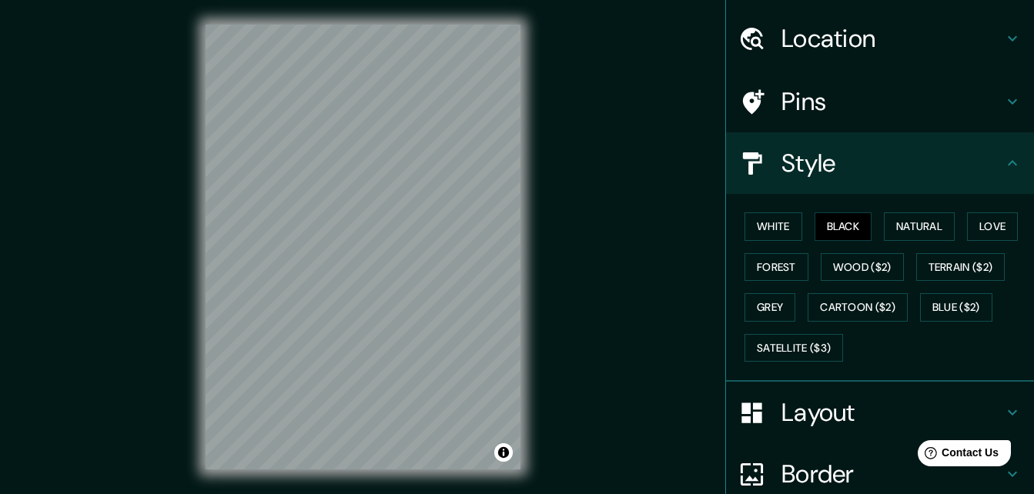
click at [984, 400] on h4 "Layout" at bounding box center [892, 412] width 222 height 31
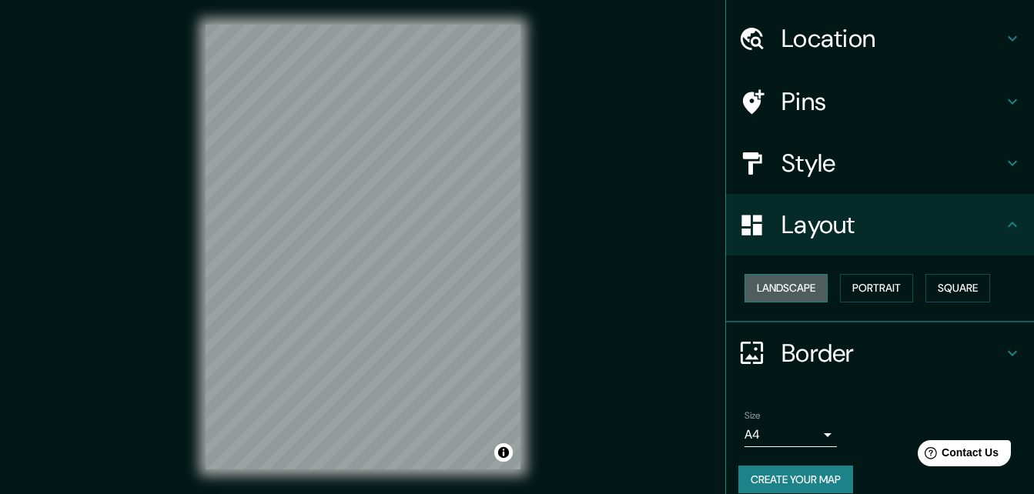
click at [768, 289] on button "Landscape" at bounding box center [786, 288] width 83 height 28
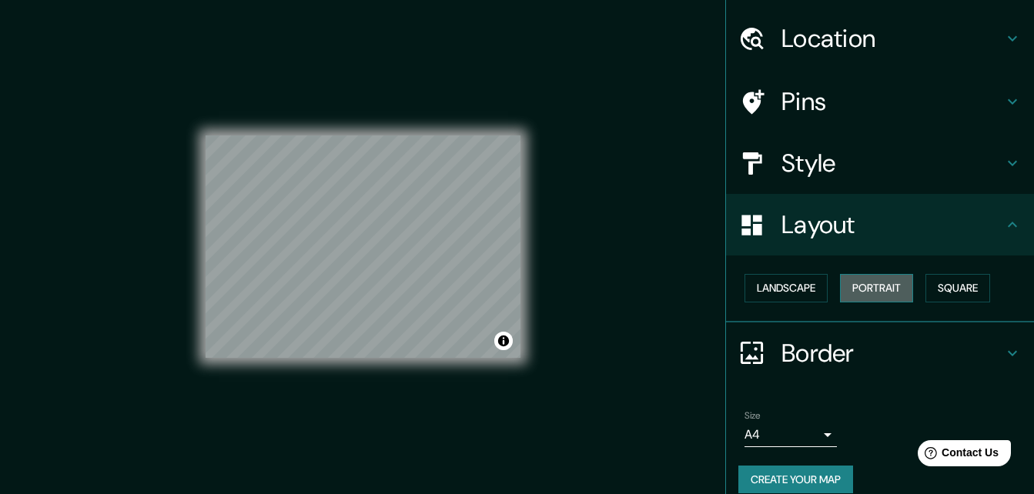
click at [869, 279] on button "Portrait" at bounding box center [876, 288] width 73 height 28
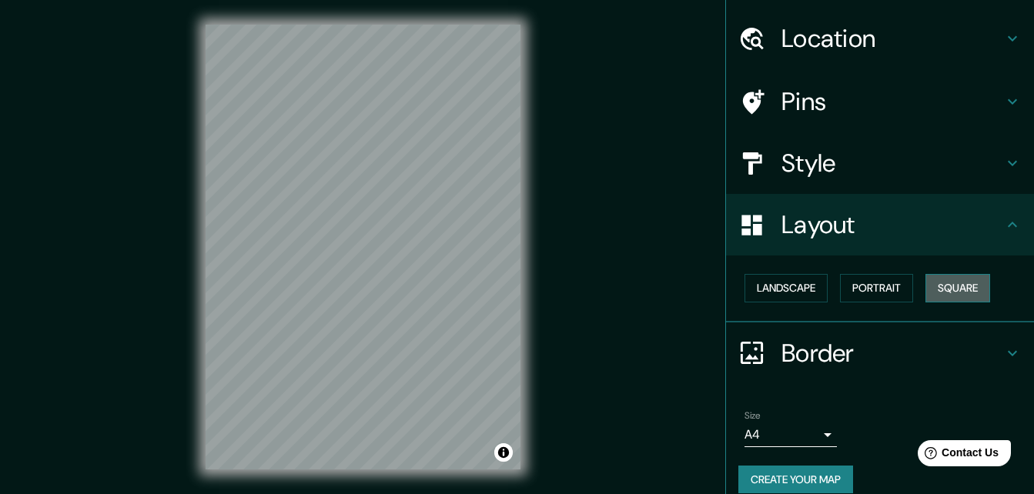
click at [952, 286] on button "Square" at bounding box center [957, 288] width 65 height 28
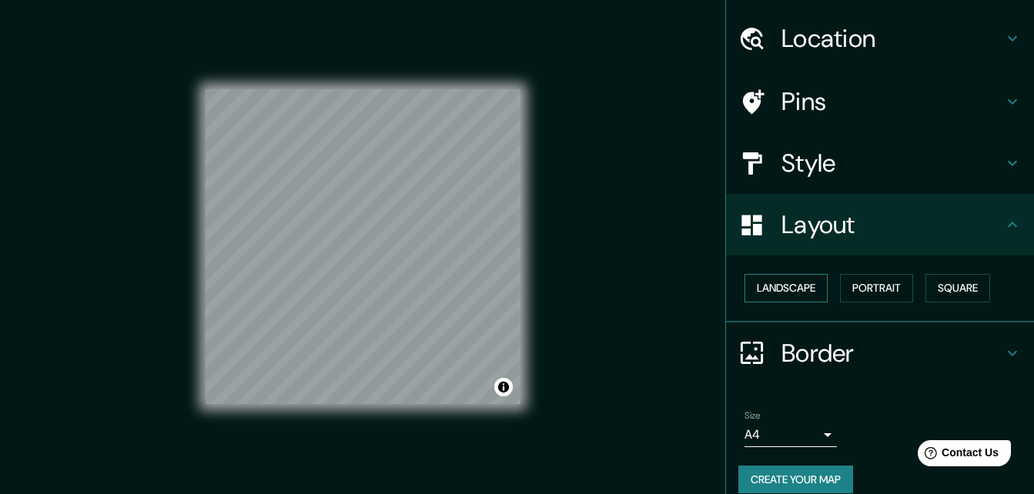
click at [785, 289] on button "Landscape" at bounding box center [786, 288] width 83 height 28
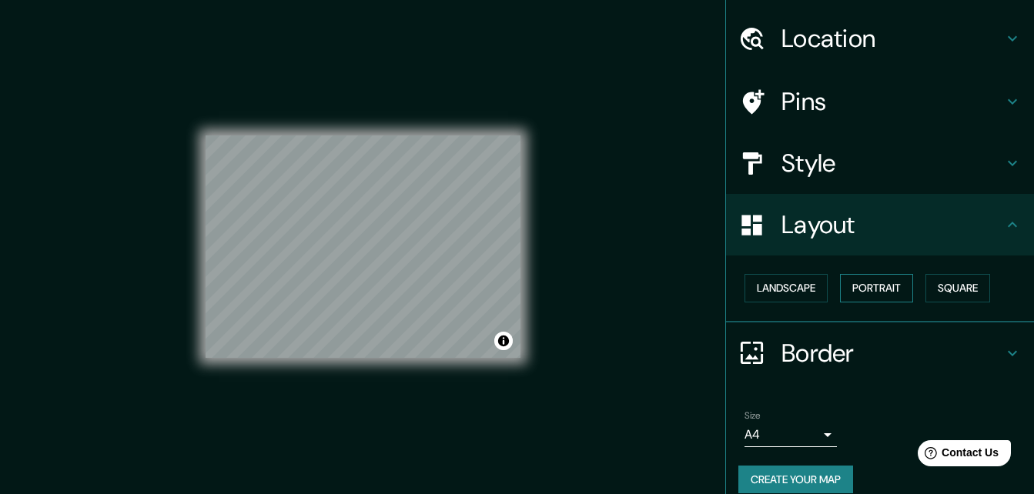
click at [876, 284] on button "Portrait" at bounding box center [876, 288] width 73 height 28
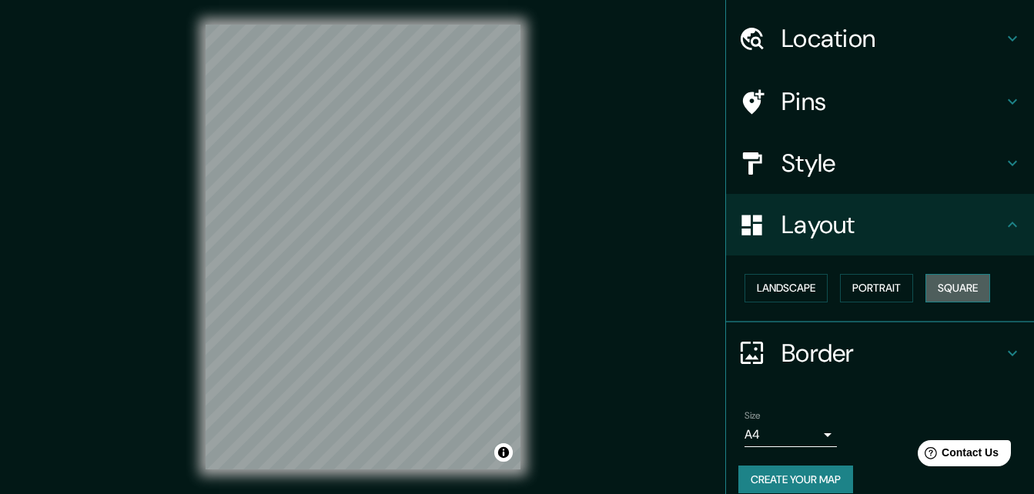
click at [957, 283] on button "Square" at bounding box center [957, 288] width 65 height 28
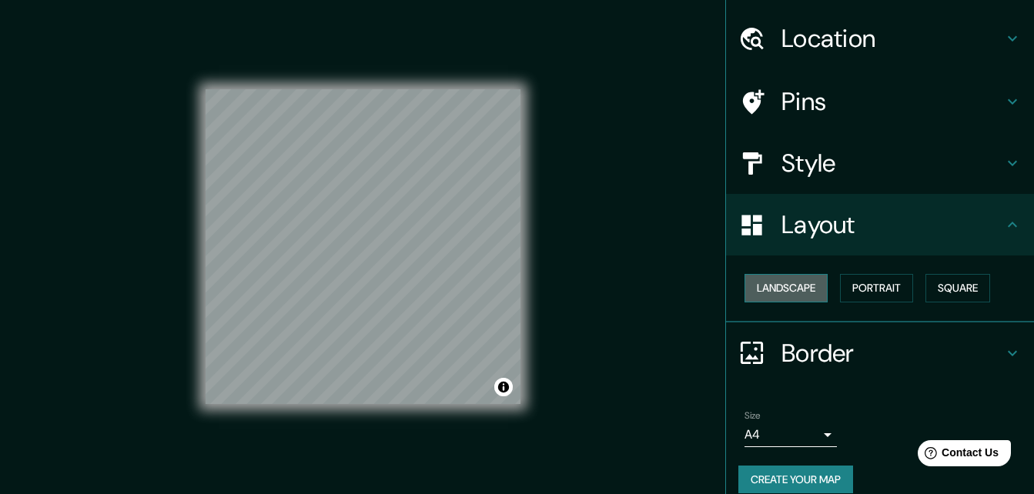
click at [745, 278] on button "Landscape" at bounding box center [786, 288] width 83 height 28
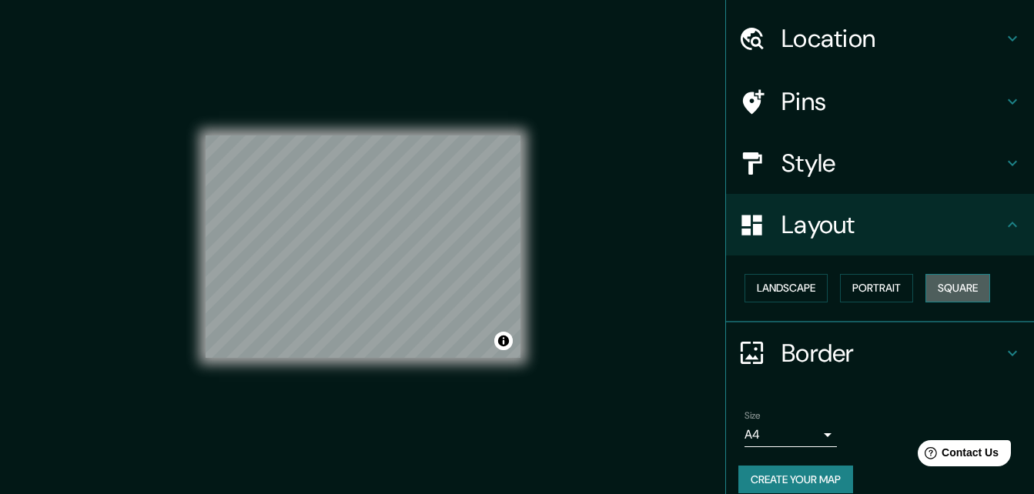
click at [932, 295] on button "Square" at bounding box center [957, 288] width 65 height 28
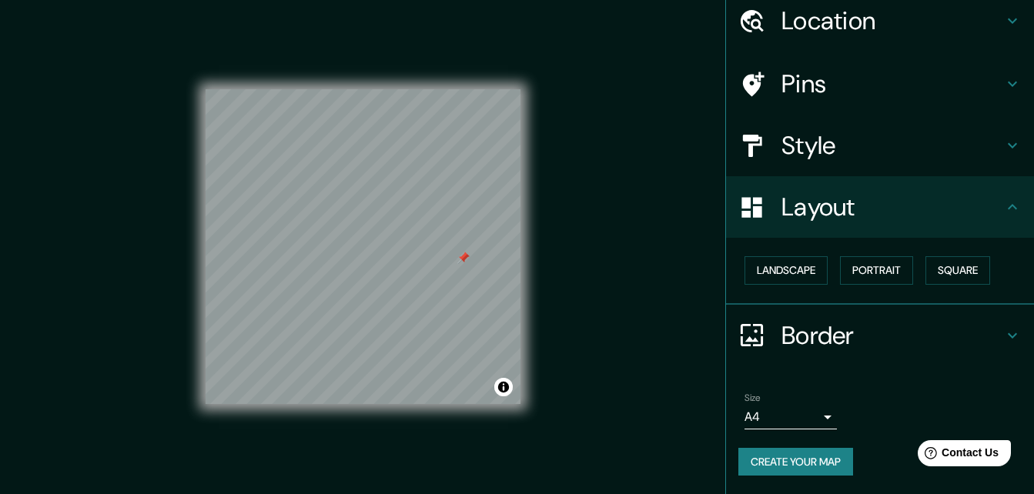
scroll to position [25, 0]
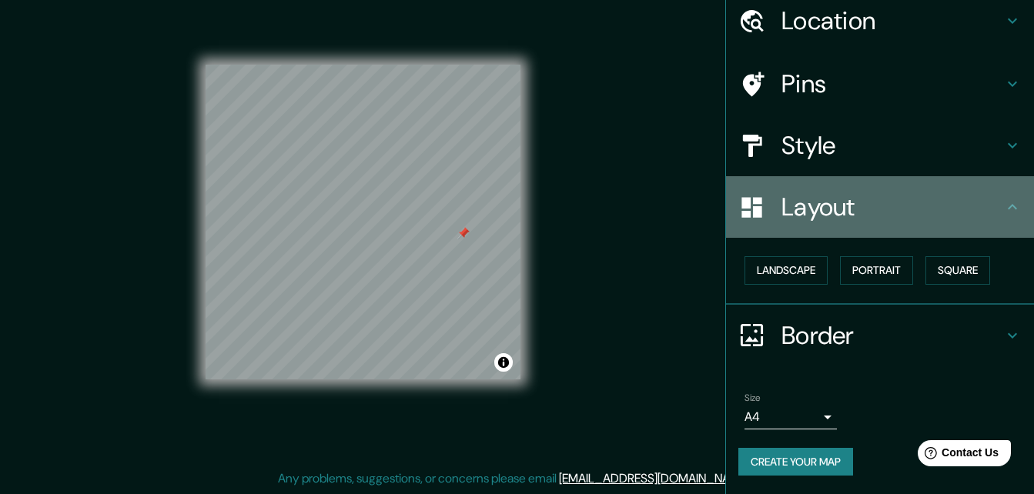
click at [1003, 202] on icon at bounding box center [1012, 207] width 18 height 18
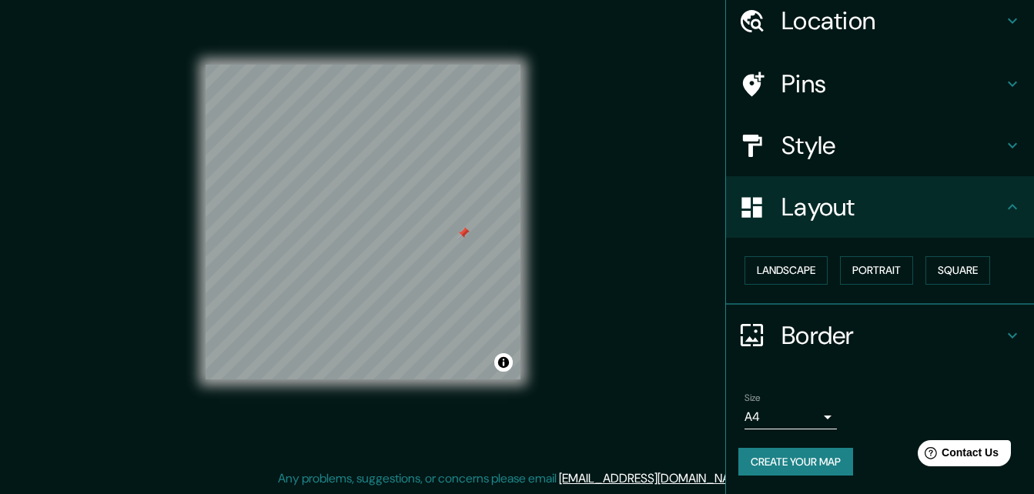
click at [1003, 202] on icon at bounding box center [1012, 207] width 18 height 18
click at [988, 155] on h4 "Style" at bounding box center [892, 145] width 222 height 31
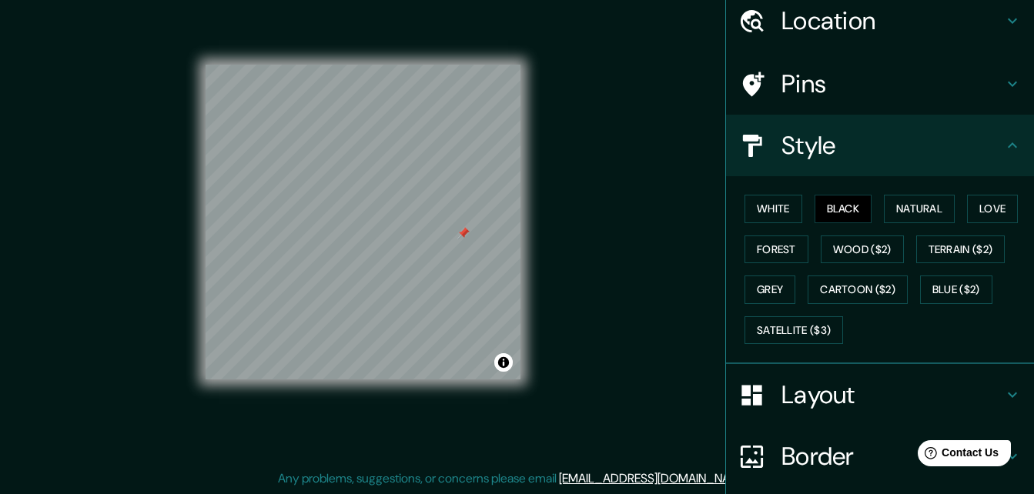
click at [1003, 28] on icon at bounding box center [1012, 21] width 18 height 18
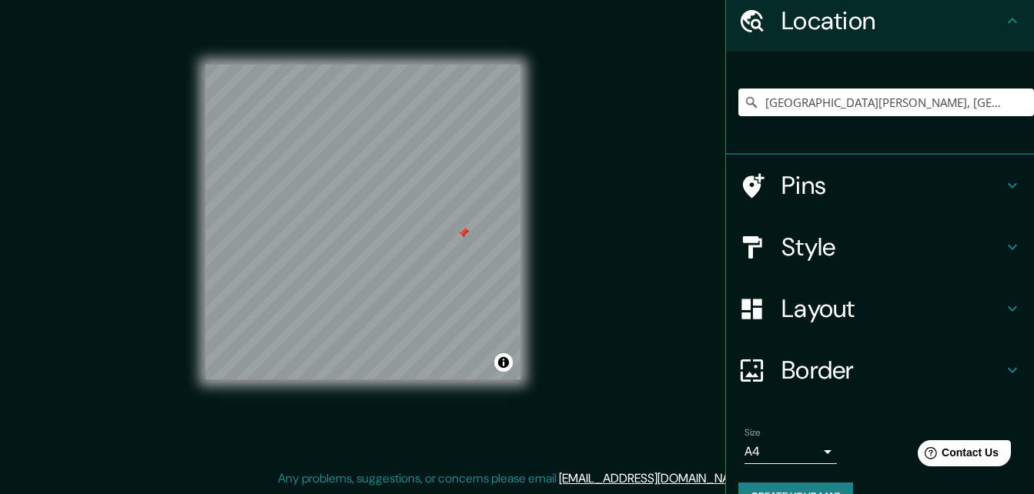
click at [467, 236] on div at bounding box center [463, 233] width 12 height 12
drag, startPoint x: 499, startPoint y: 359, endPoint x: 667, endPoint y: 120, distance: 291.8
click at [667, 120] on div "Mappin Location [GEOGRAPHIC_DATA][PERSON_NAME], [GEOGRAPHIC_DATA], [GEOGRAPHIC_…" at bounding box center [517, 234] width 1034 height 519
click at [848, 257] on h4 "Style" at bounding box center [892, 247] width 222 height 31
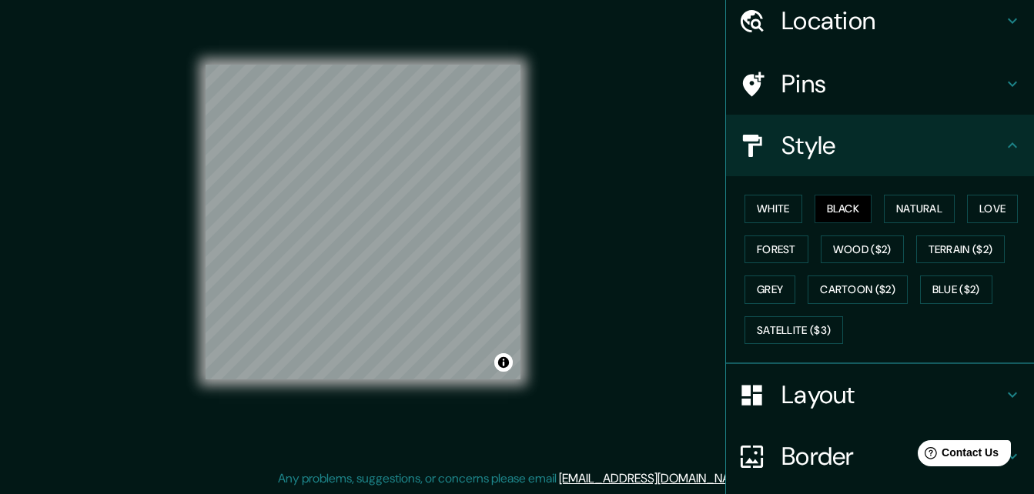
click at [892, 146] on h4 "Style" at bounding box center [892, 145] width 222 height 31
click at [840, 396] on h4 "Layout" at bounding box center [892, 395] width 222 height 31
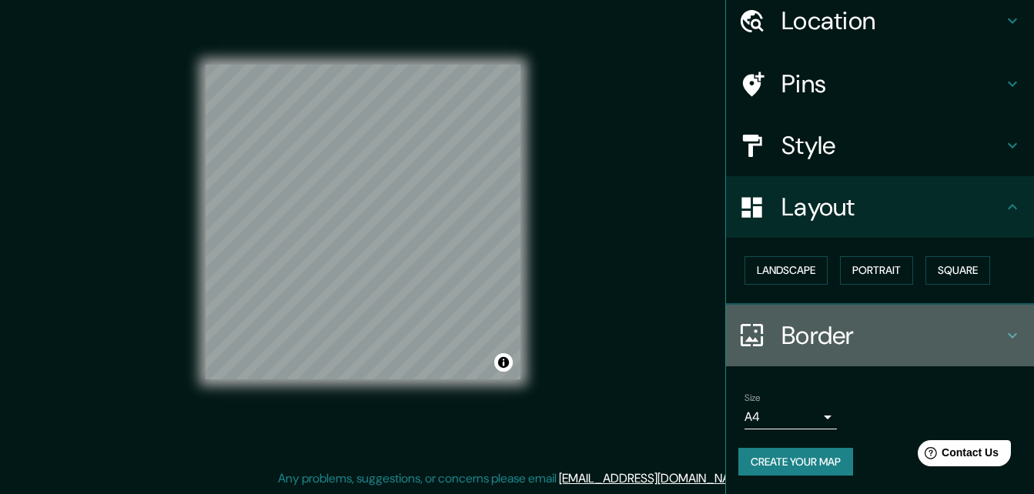
click at [819, 326] on h4 "Border" at bounding box center [892, 335] width 222 height 31
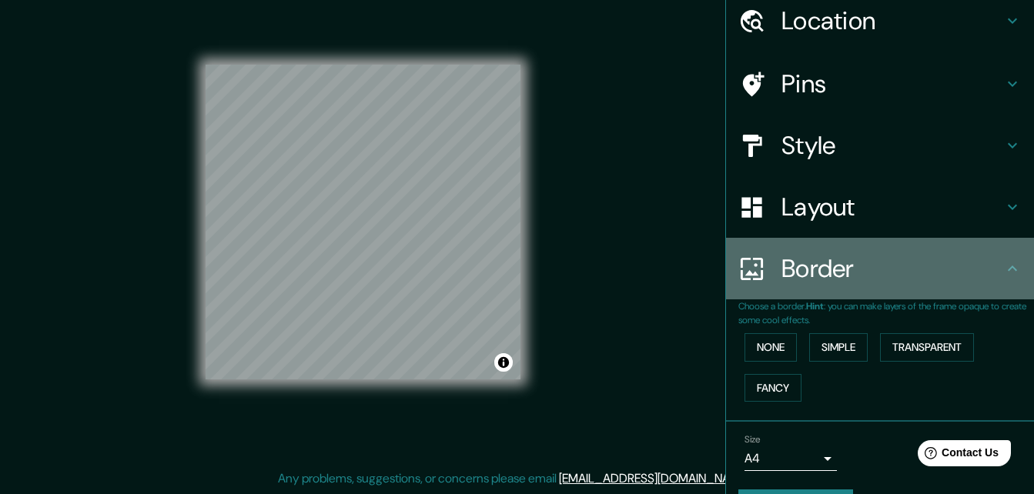
click at [993, 259] on div "Border" at bounding box center [880, 269] width 308 height 62
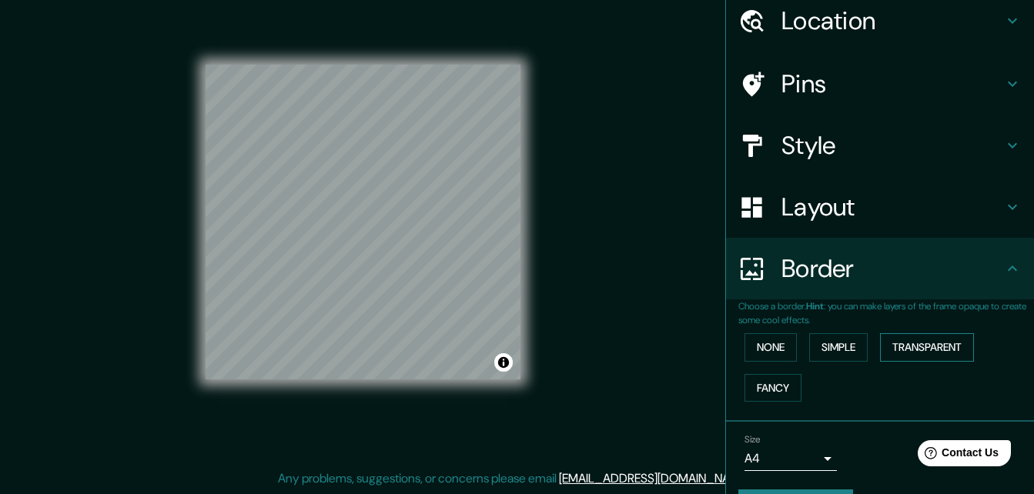
click at [921, 346] on button "Transparent" at bounding box center [927, 347] width 94 height 28
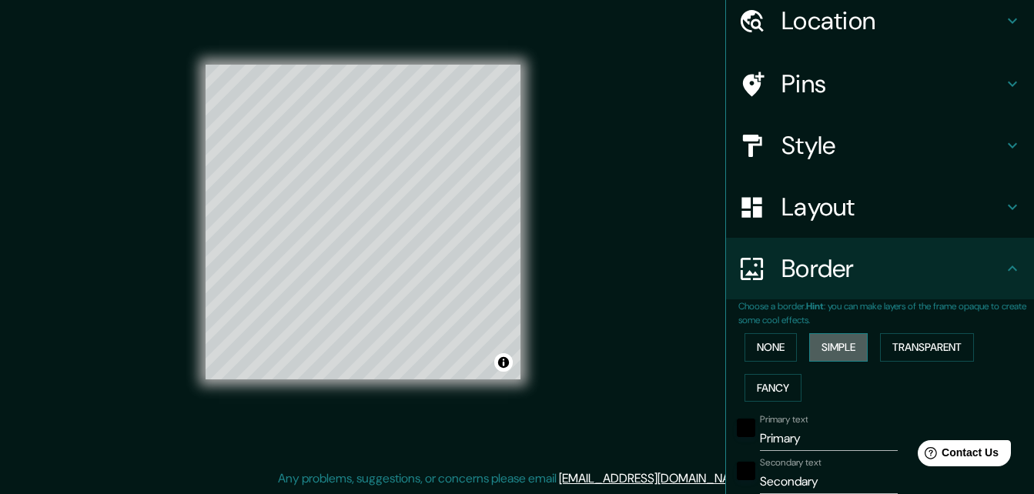
click at [825, 343] on button "Simple" at bounding box center [838, 347] width 59 height 28
click at [755, 347] on button "None" at bounding box center [771, 347] width 52 height 28
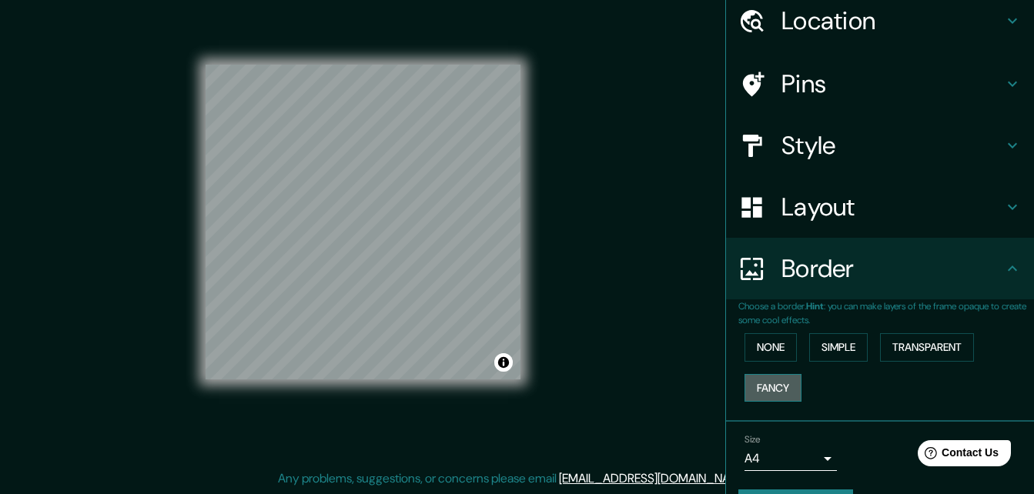
click at [748, 383] on button "Fancy" at bounding box center [773, 388] width 57 height 28
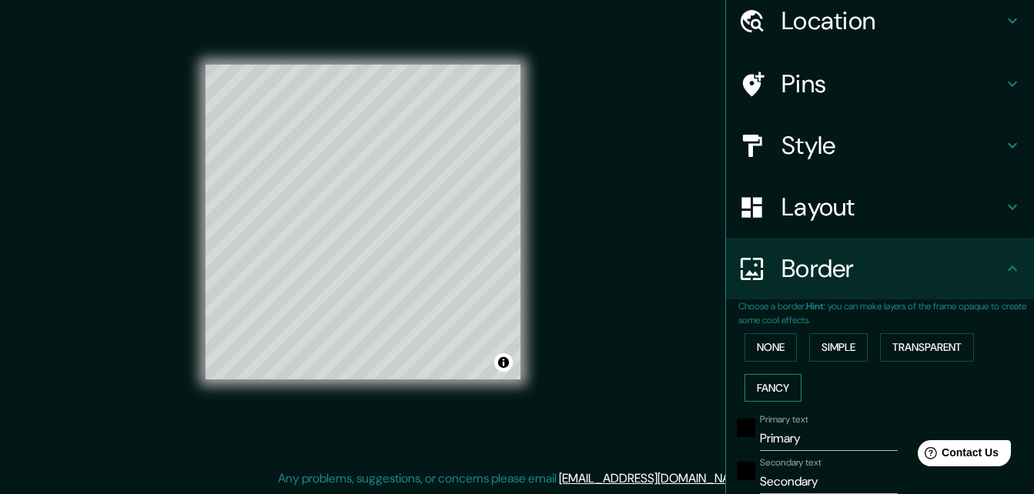
click at [748, 383] on button "Fancy" at bounding box center [773, 388] width 57 height 28
type input "164"
type input "33"
type input "16"
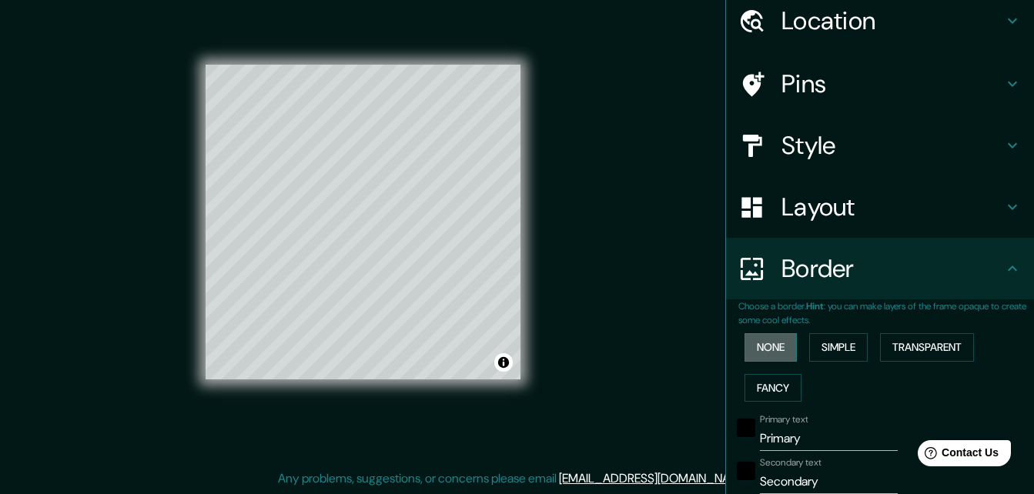
click at [749, 353] on button "None" at bounding box center [771, 347] width 52 height 28
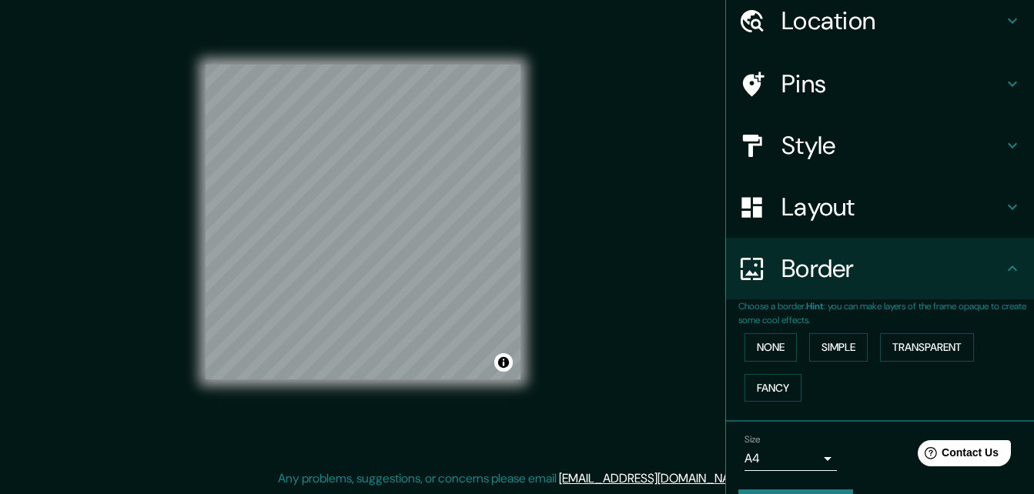
click at [1003, 199] on icon at bounding box center [1012, 207] width 18 height 18
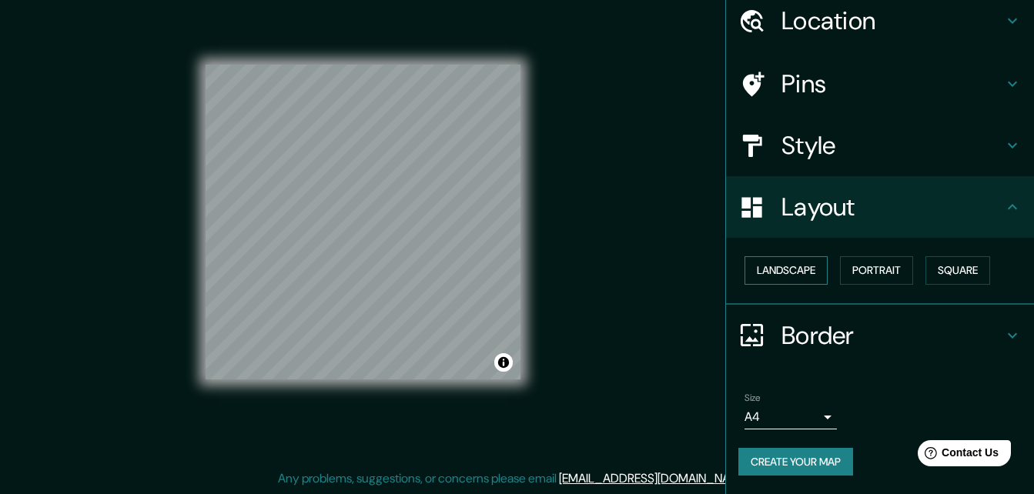
click at [778, 269] on button "Landscape" at bounding box center [786, 270] width 83 height 28
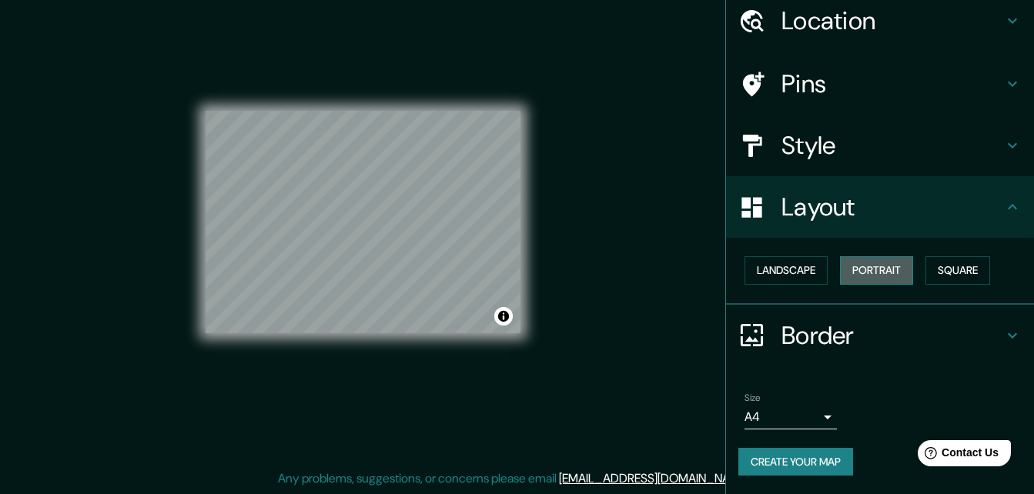
click at [862, 260] on button "Portrait" at bounding box center [876, 270] width 73 height 28
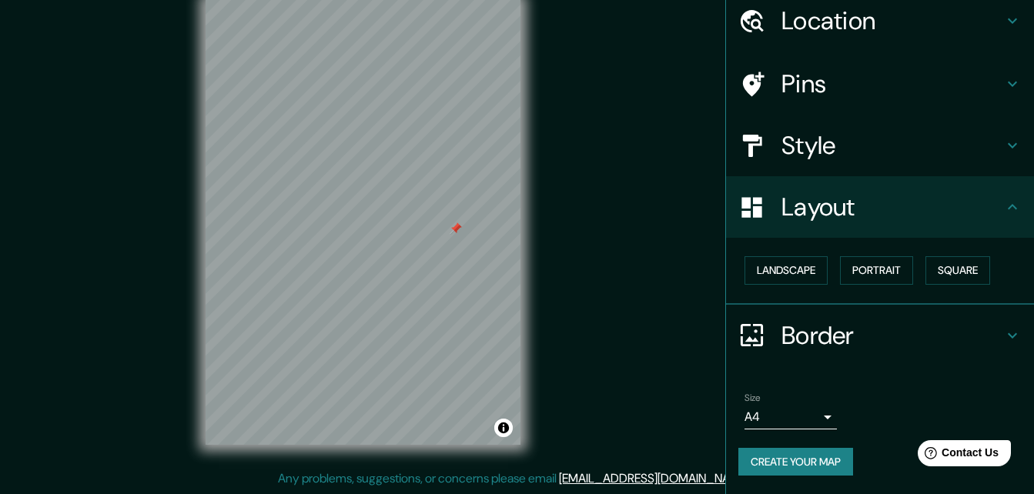
drag, startPoint x: 524, startPoint y: 206, endPoint x: 457, endPoint y: 223, distance: 69.1
click at [457, 223] on div at bounding box center [456, 229] width 12 height 12
click at [466, 219] on div at bounding box center [463, 217] width 12 height 12
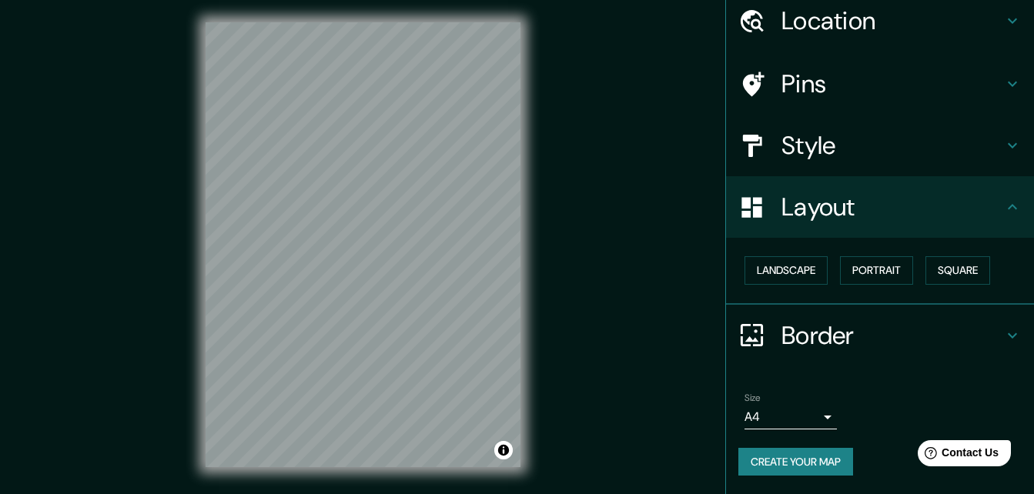
scroll to position [0, 0]
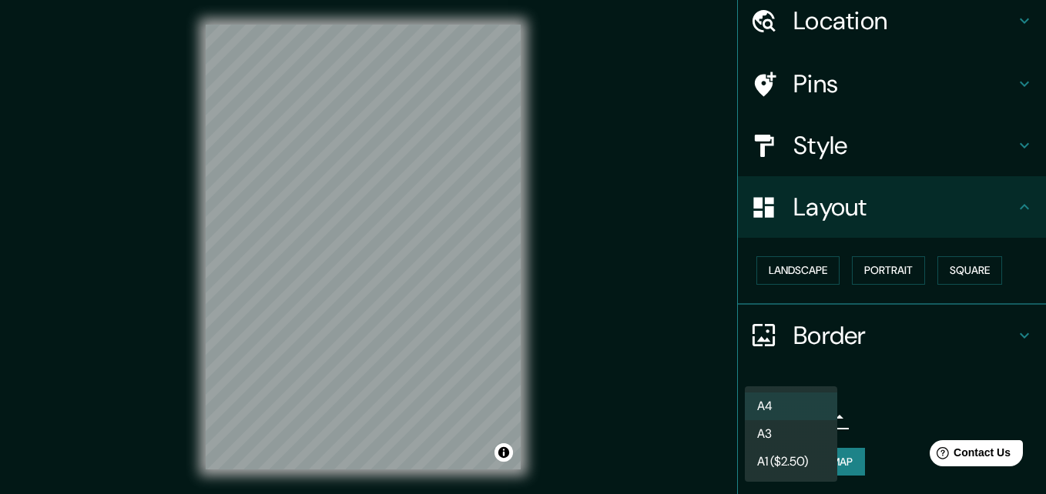
click at [818, 414] on body "Mappin Location [GEOGRAPHIC_DATA][PERSON_NAME], [GEOGRAPHIC_DATA], [GEOGRAPHIC_…" at bounding box center [523, 247] width 1046 height 494
click at [852, 400] on div at bounding box center [523, 247] width 1046 height 494
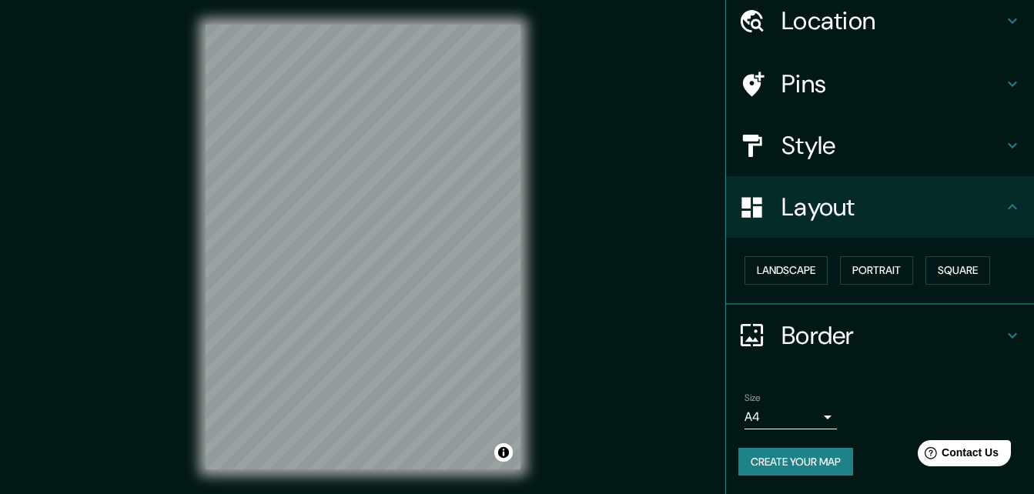
drag, startPoint x: 818, startPoint y: 465, endPoint x: 565, endPoint y: 254, distance: 329.1
click at [565, 254] on div "Mappin Location [GEOGRAPHIC_DATA][PERSON_NAME], [GEOGRAPHIC_DATA], [GEOGRAPHIC_…" at bounding box center [517, 259] width 1034 height 519
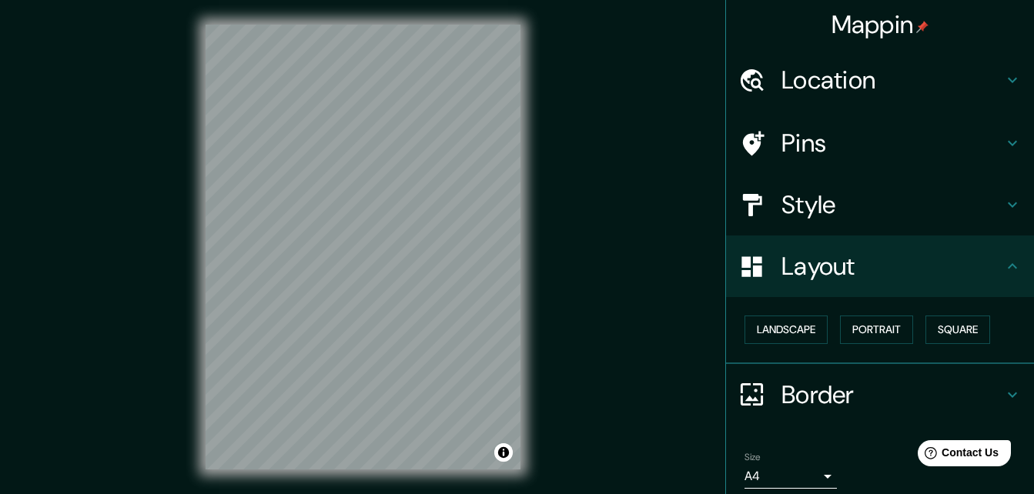
click at [938, 77] on h4 "Location" at bounding box center [892, 80] width 222 height 31
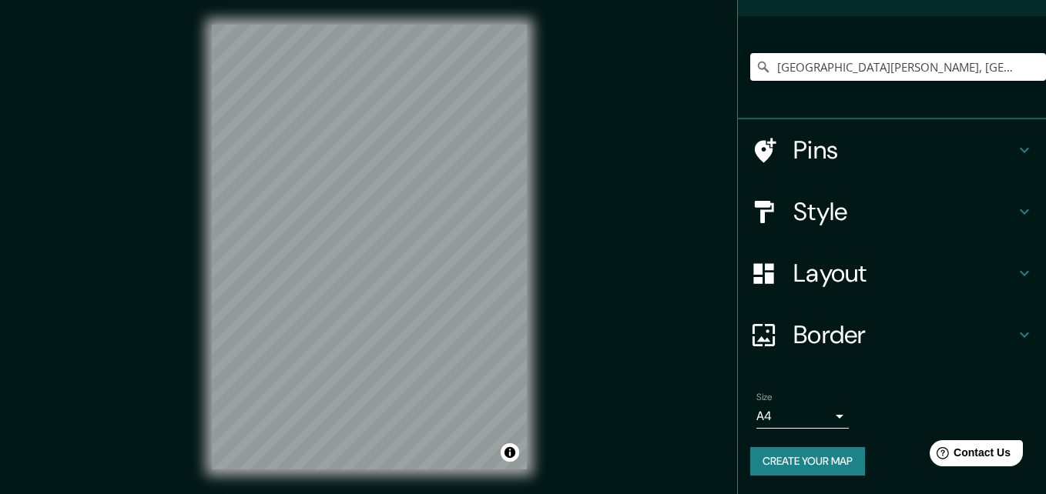
click at [787, 414] on body "Mappin Location [GEOGRAPHIC_DATA][PERSON_NAME], [GEOGRAPHIC_DATA], [GEOGRAPHIC_…" at bounding box center [523, 247] width 1046 height 494
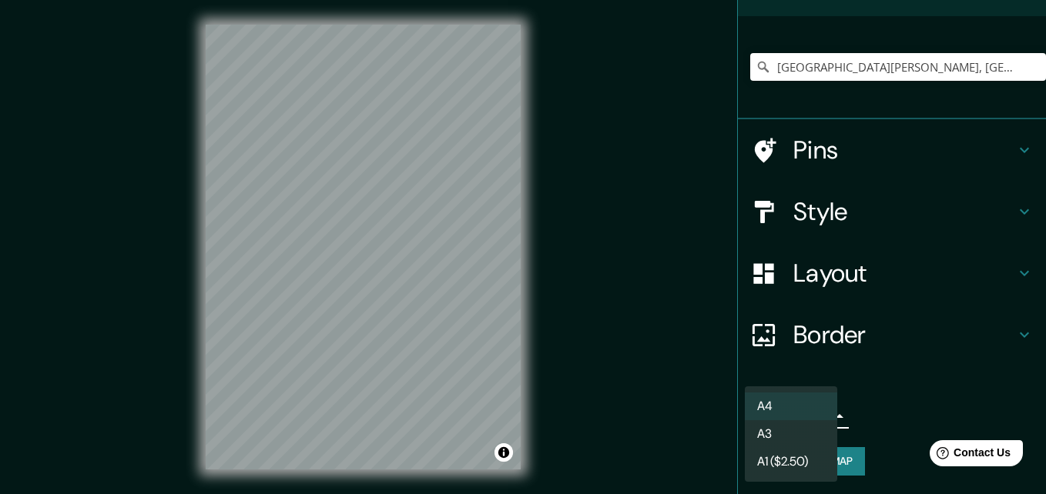
click at [859, 406] on div at bounding box center [523, 247] width 1046 height 494
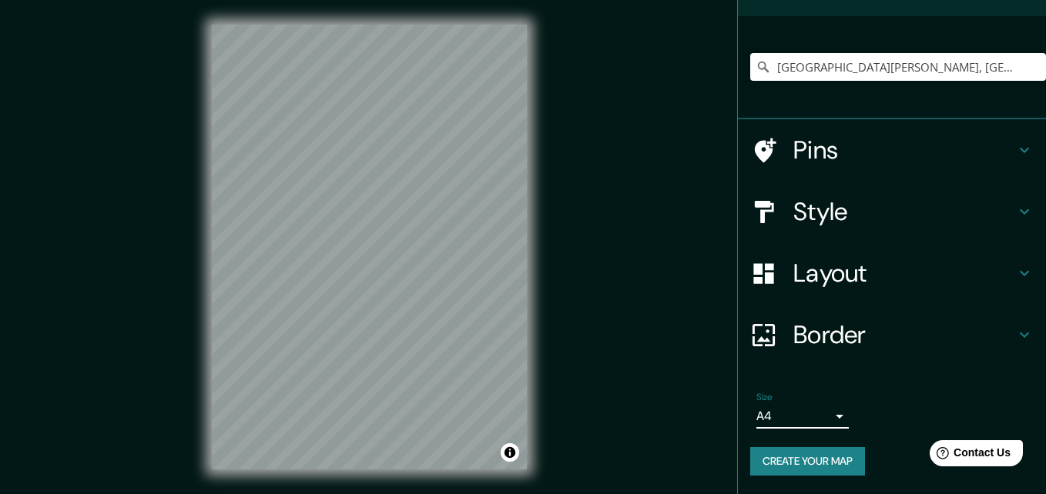
click at [777, 416] on body "Mappin Location [GEOGRAPHIC_DATA][PERSON_NAME], [GEOGRAPHIC_DATA], [GEOGRAPHIC_…" at bounding box center [523, 247] width 1046 height 494
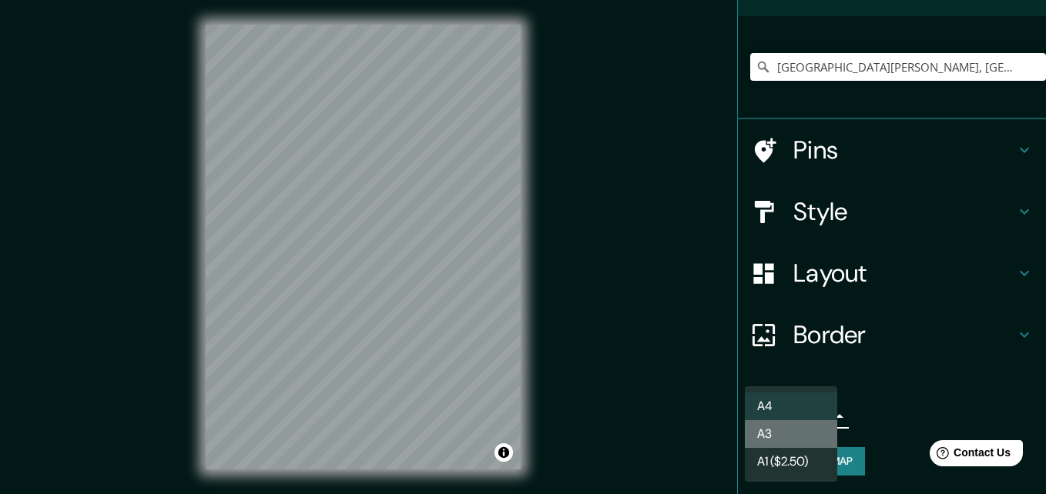
click at [800, 443] on li "A3" at bounding box center [791, 434] width 92 height 28
click at [763, 407] on body "Mappin Location [GEOGRAPHIC_DATA][PERSON_NAME], [GEOGRAPHIC_DATA], [GEOGRAPHIC_…" at bounding box center [523, 247] width 1046 height 494
click at [781, 400] on li "A4" at bounding box center [791, 407] width 92 height 28
click at [781, 411] on body "Mappin Location [GEOGRAPHIC_DATA][PERSON_NAME], [GEOGRAPHIC_DATA], [GEOGRAPHIC_…" at bounding box center [523, 247] width 1046 height 494
click at [781, 430] on li "A3" at bounding box center [791, 434] width 92 height 28
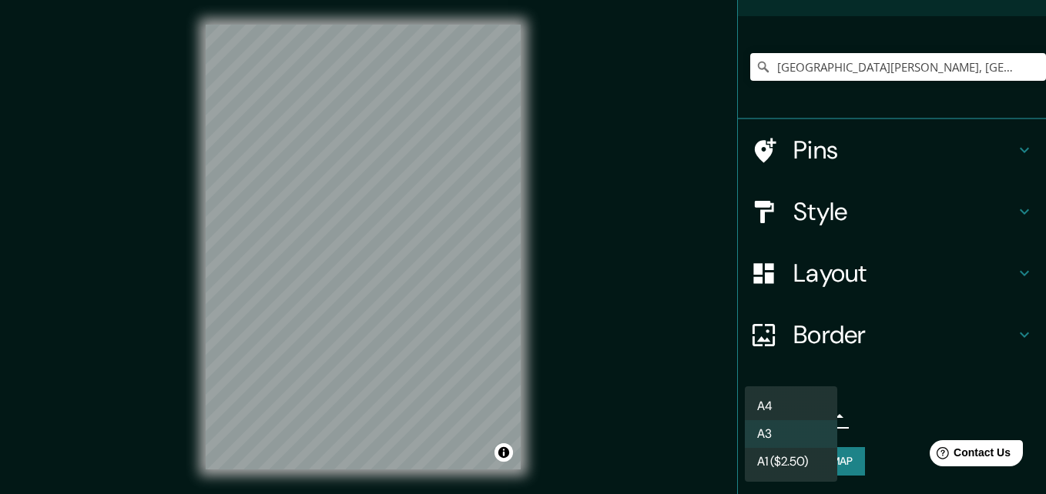
click at [762, 405] on body "Mappin Location [GEOGRAPHIC_DATA][PERSON_NAME], [GEOGRAPHIC_DATA], [GEOGRAPHIC_…" at bounding box center [523, 247] width 1046 height 494
click at [778, 401] on li "A4" at bounding box center [791, 407] width 92 height 28
type input "single"
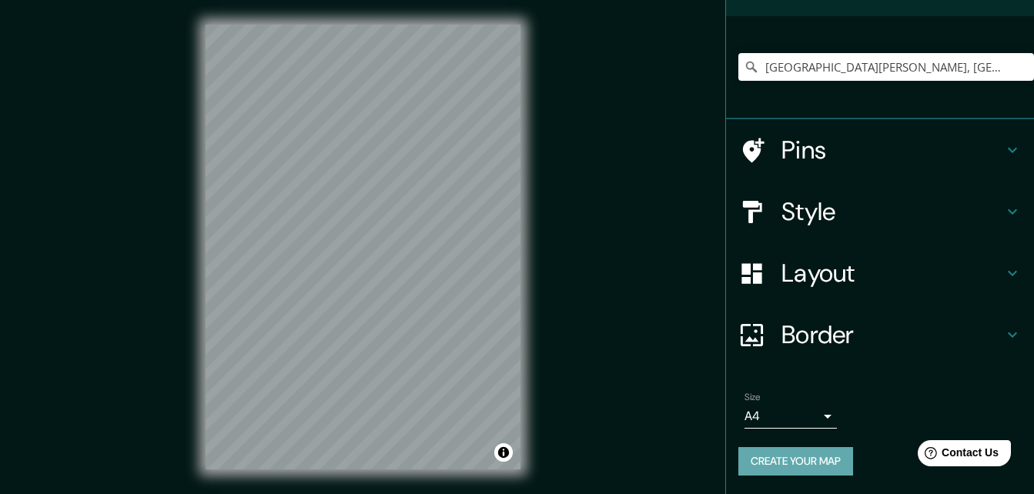
click at [778, 452] on button "Create your map" at bounding box center [795, 461] width 115 height 28
click at [504, 453] on button "Toggle attribution" at bounding box center [503, 452] width 18 height 18
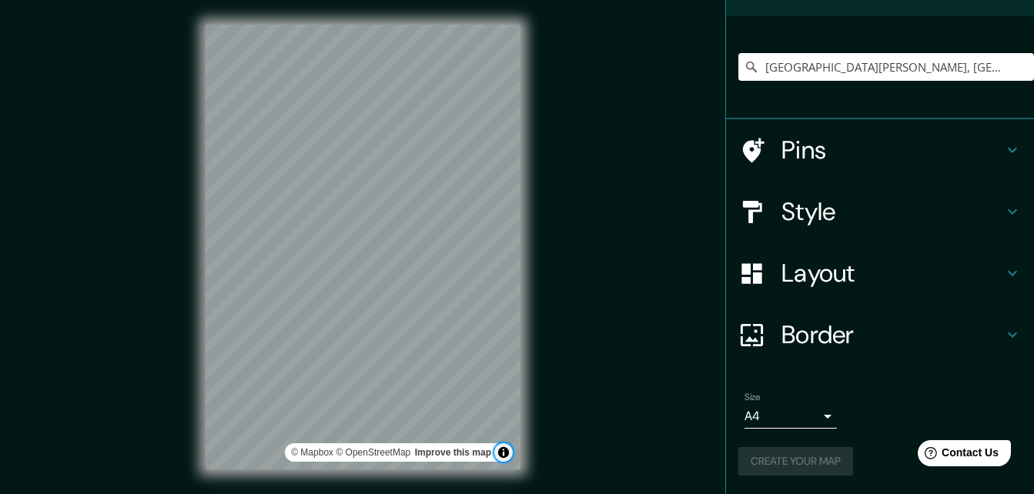
click at [504, 453] on button "Toggle attribution" at bounding box center [503, 452] width 18 height 18
